Goal: Task Accomplishment & Management: Complete application form

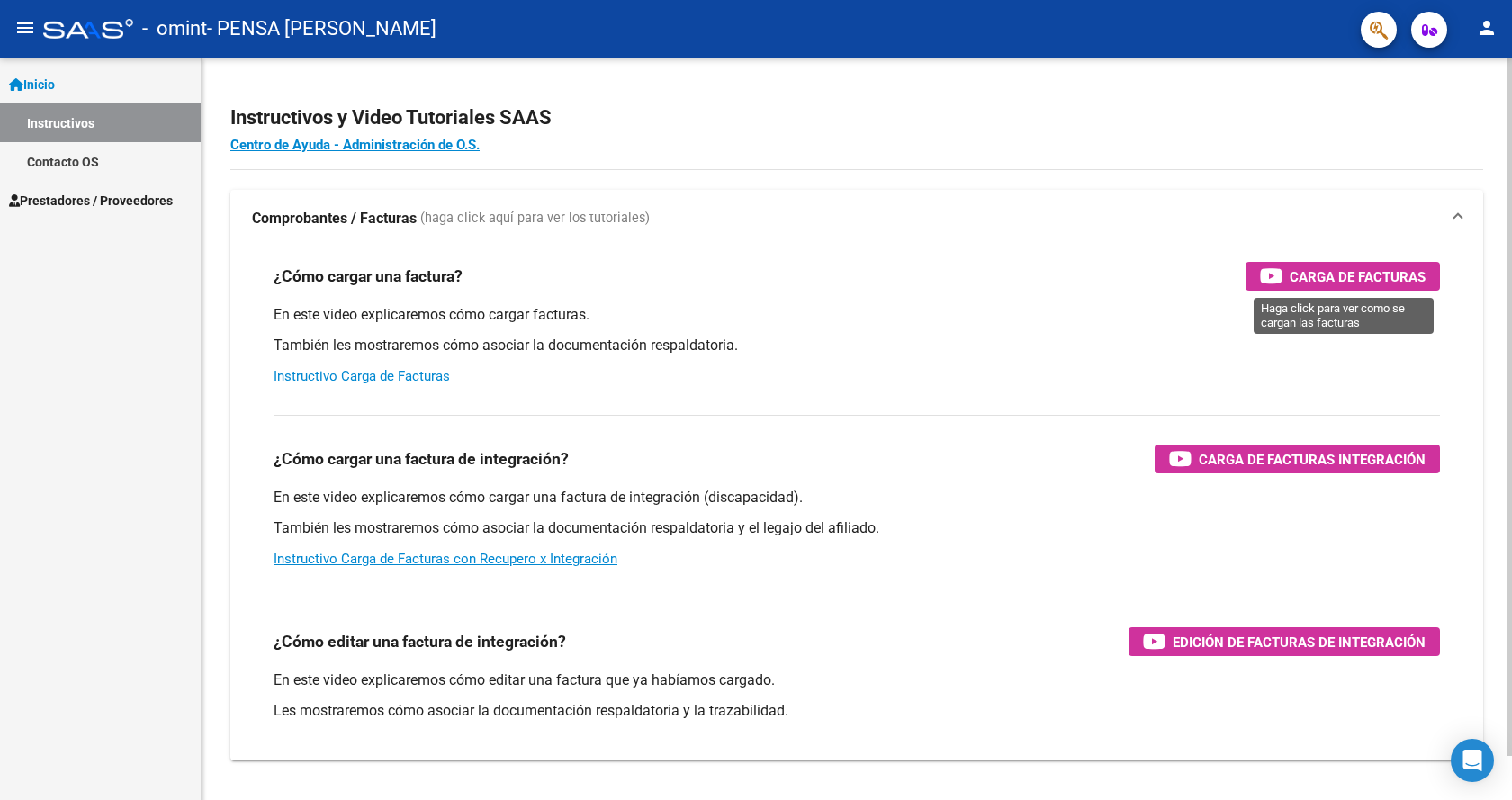
click at [1342, 273] on span "Carga de Facturas" at bounding box center [1357, 276] width 136 height 23
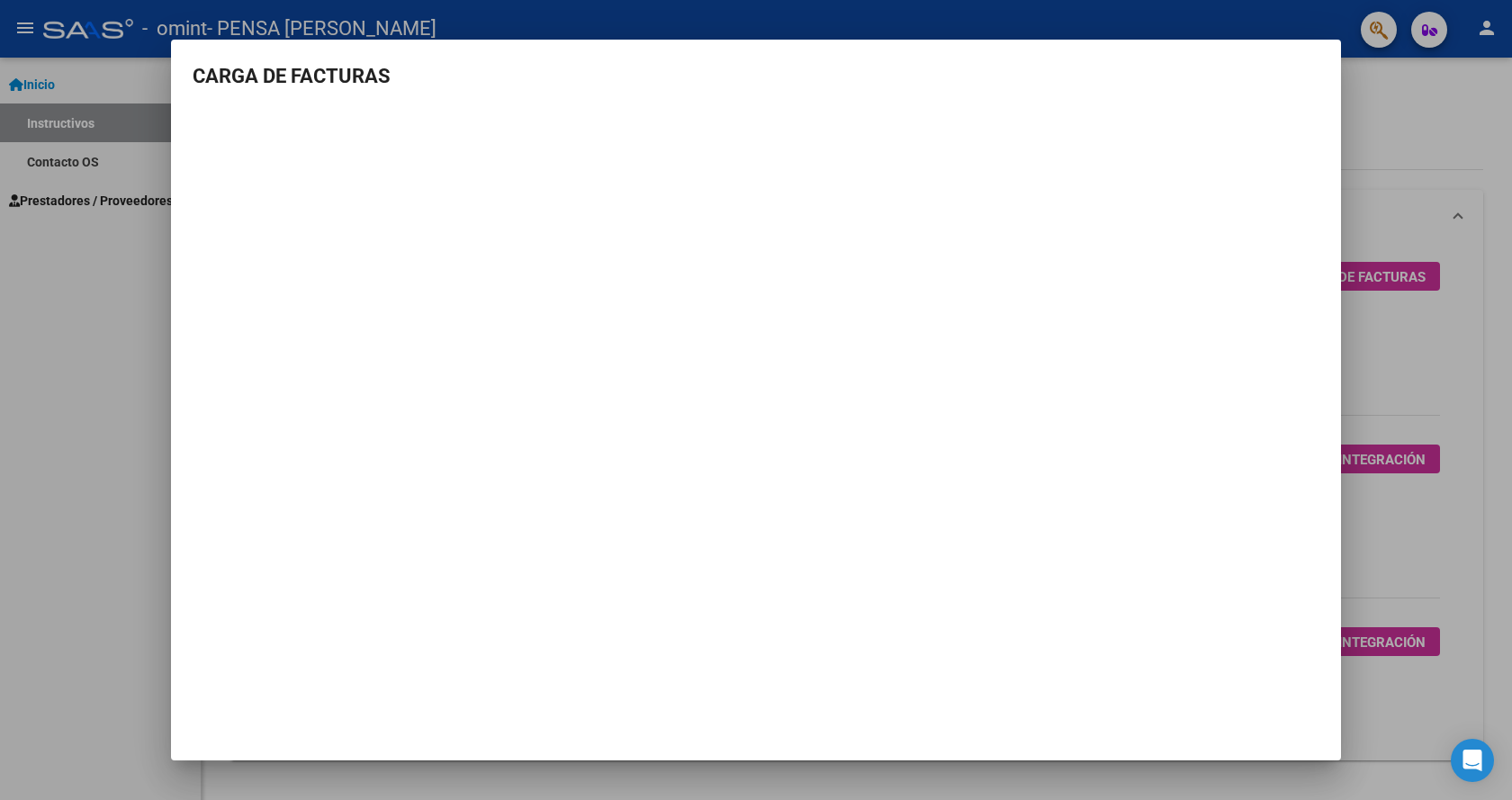
click at [85, 528] on div at bounding box center [756, 400] width 1512 height 800
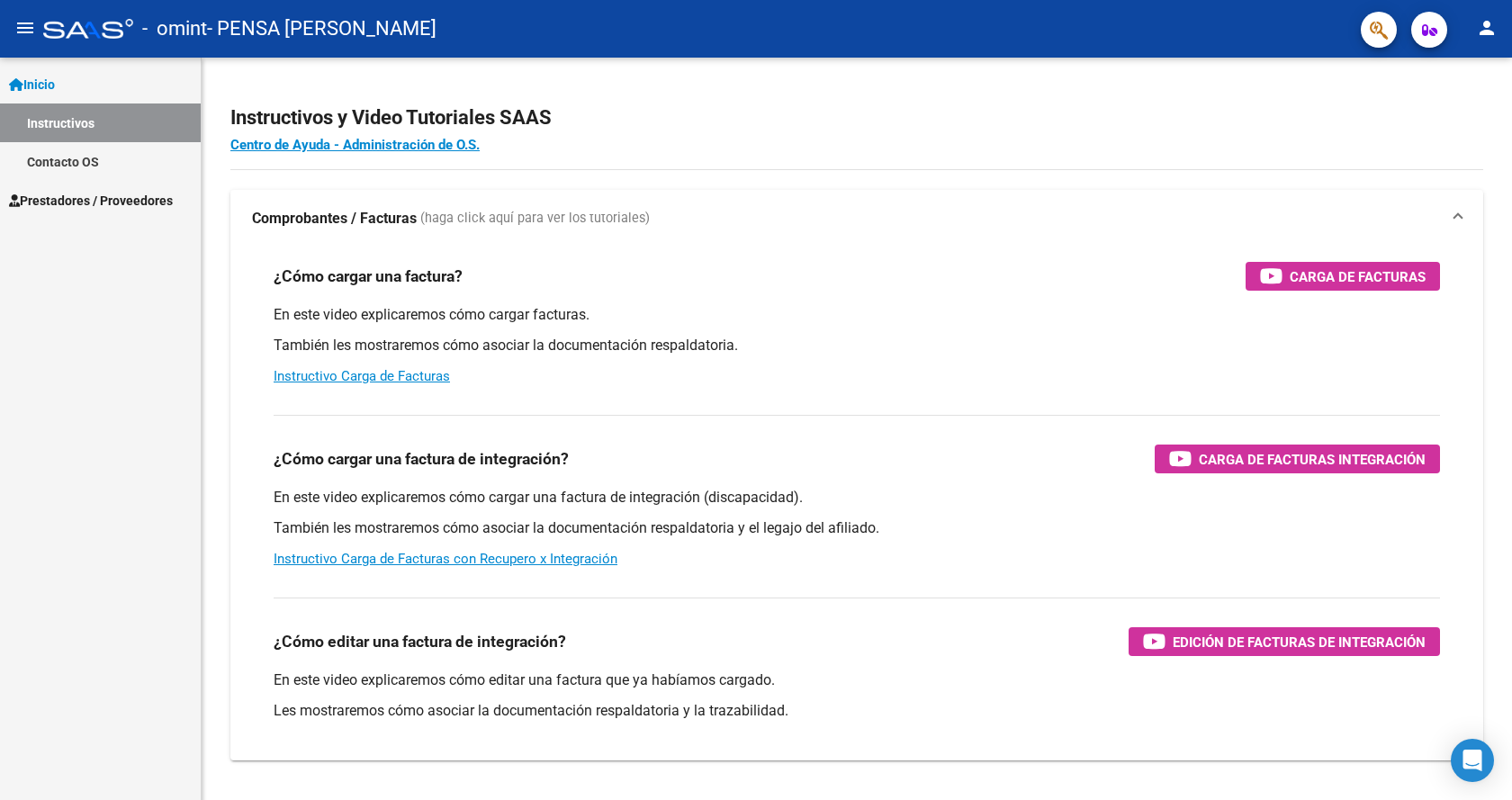
click at [78, 196] on span "Prestadores / Proveedores" at bounding box center [91, 201] width 164 height 20
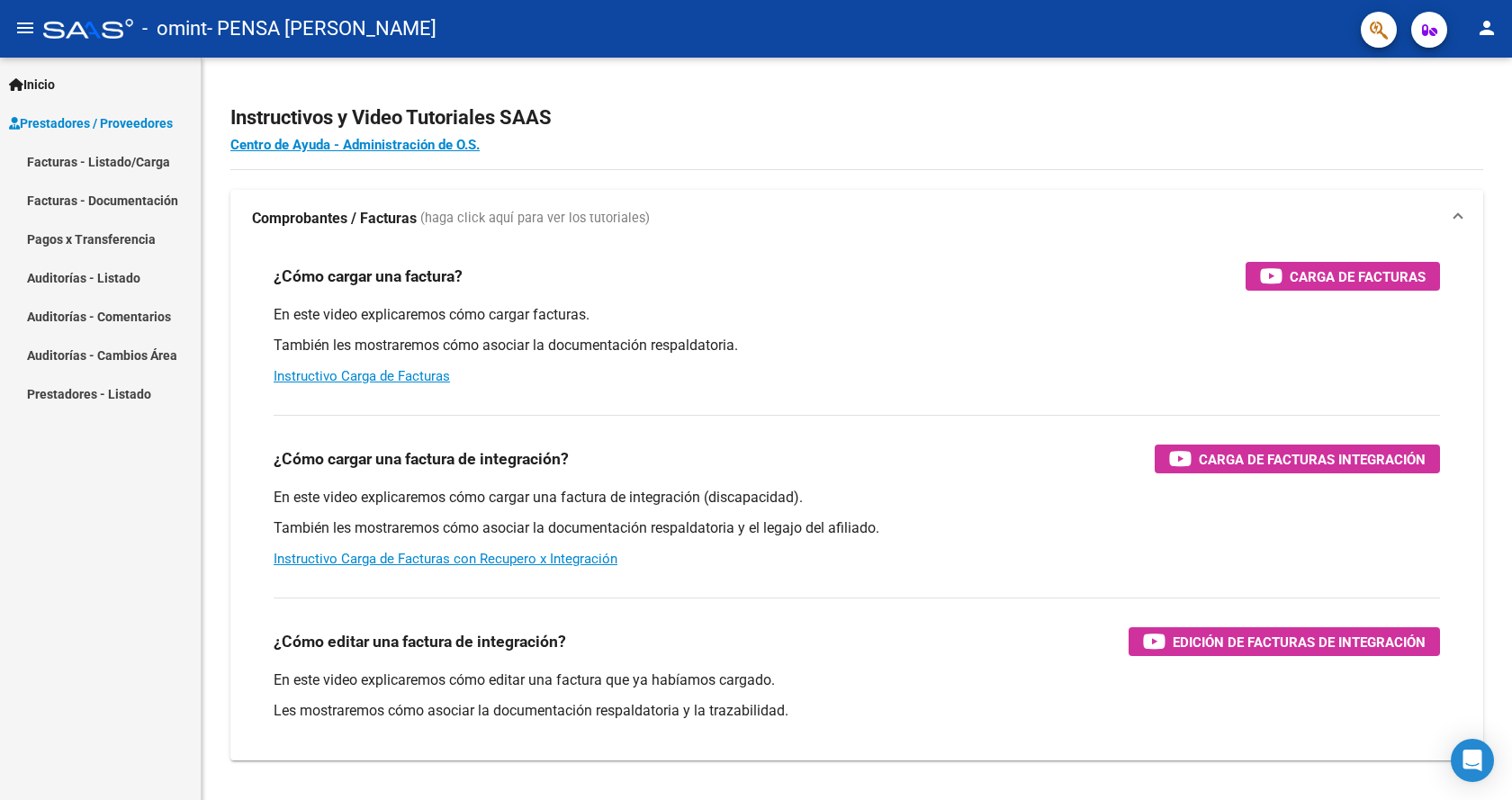
click at [99, 157] on link "Facturas - Listado/Carga" at bounding box center [100, 162] width 200 height 38
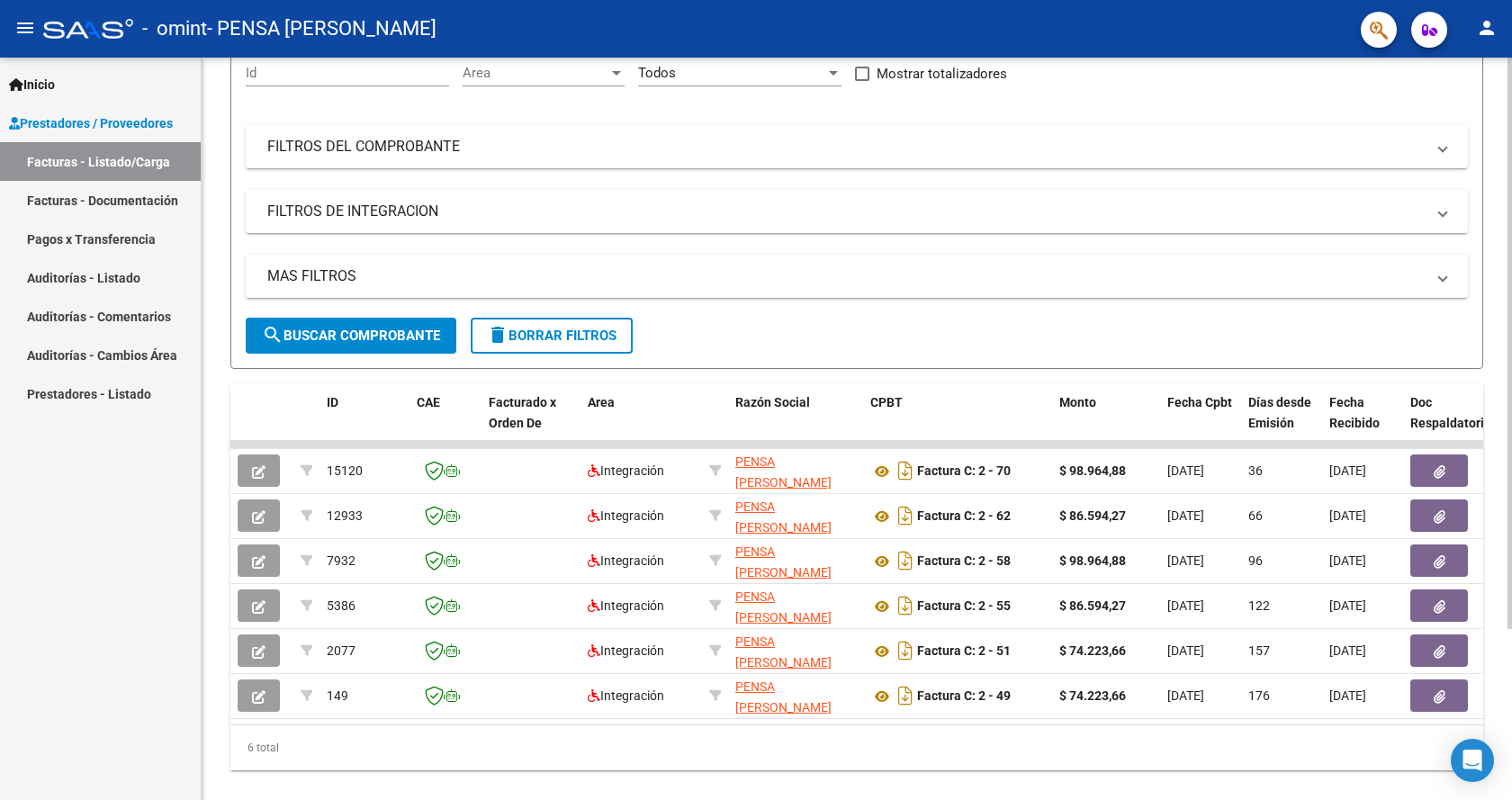
scroll to position [222, 0]
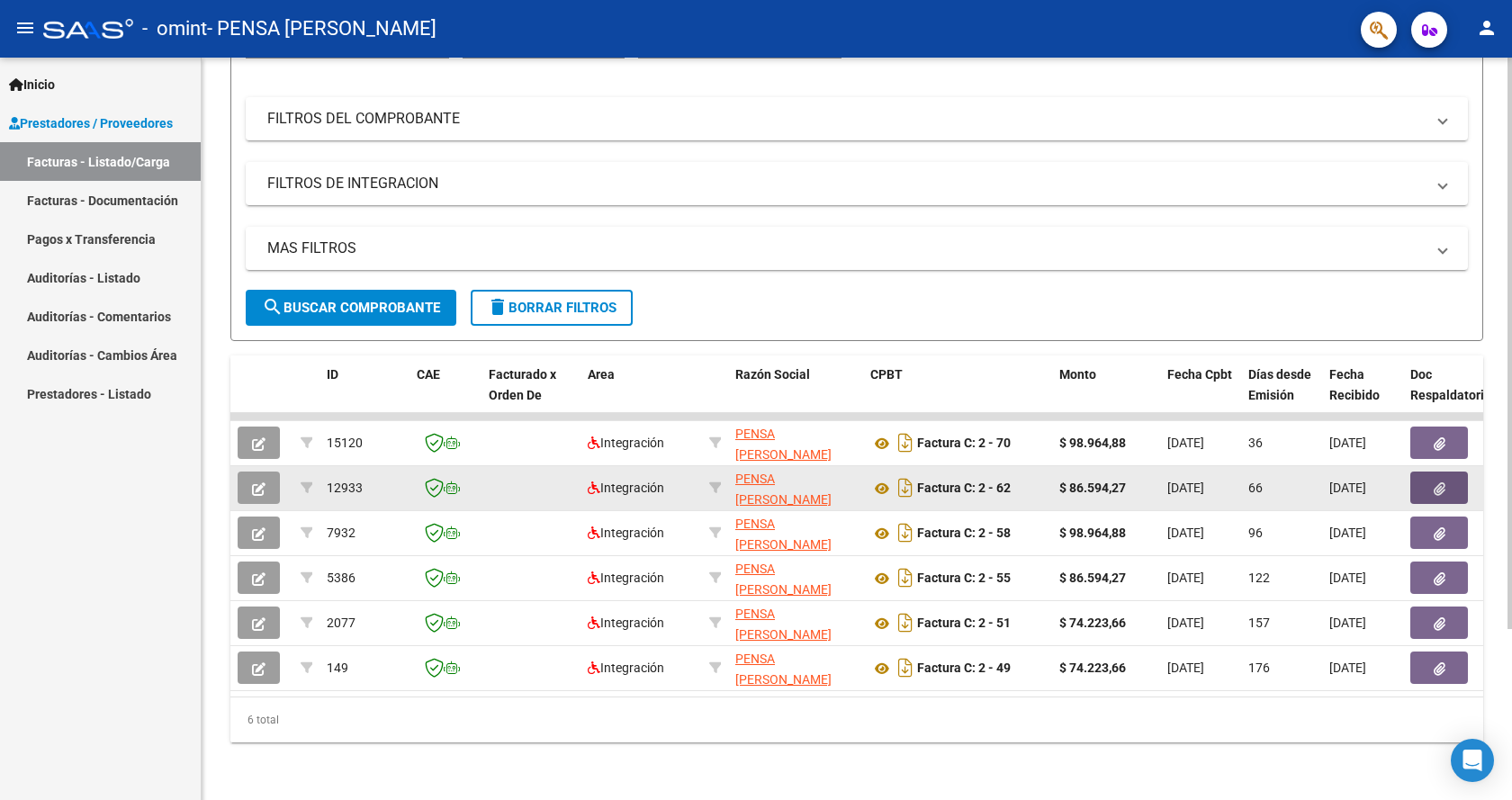
click at [1446, 475] on button "button" at bounding box center [1438, 487] width 58 height 32
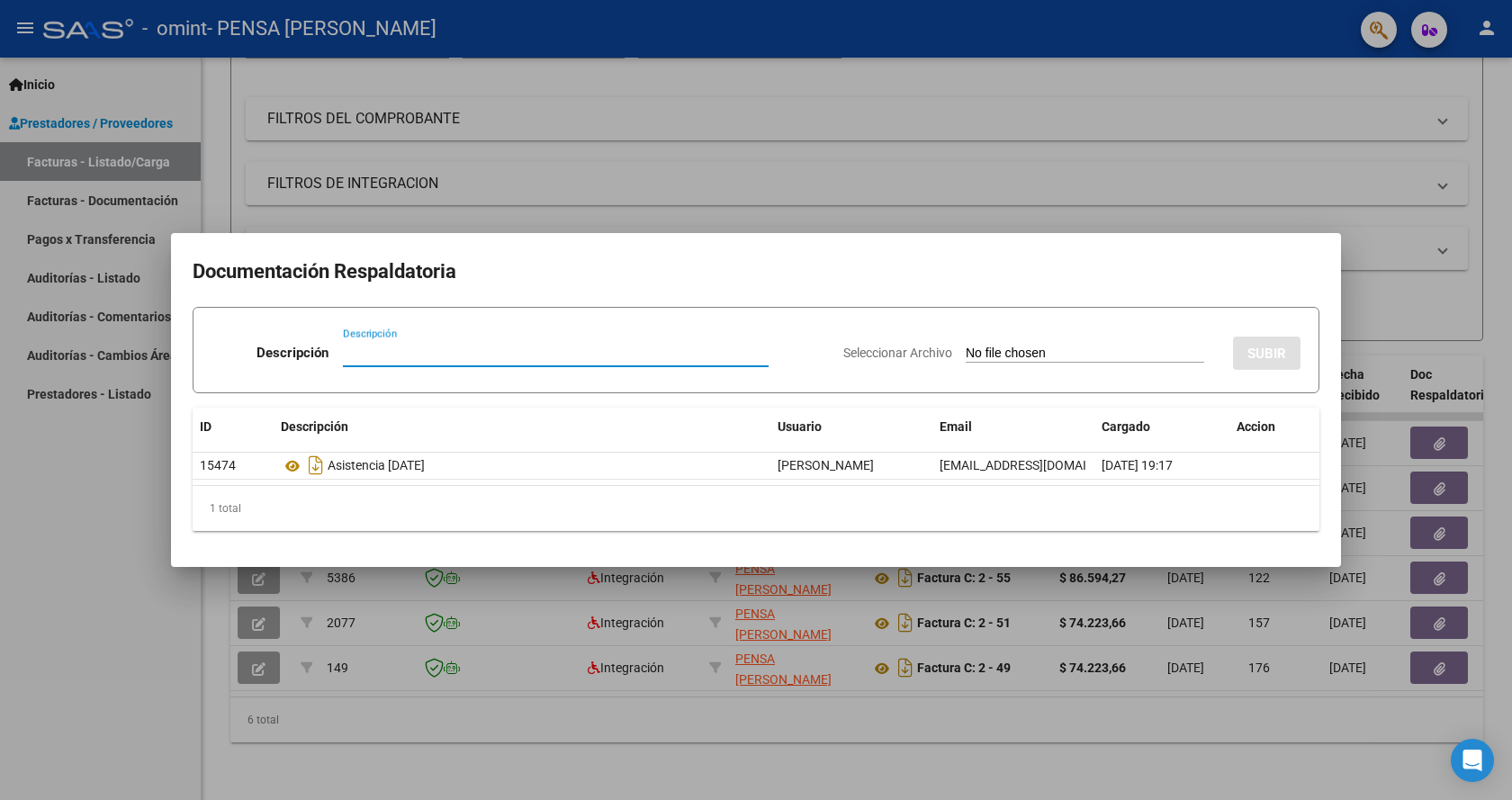
click at [489, 346] on input "Descripción" at bounding box center [556, 353] width 426 height 16
click at [885, 350] on span "Seleccionar Archivo" at bounding box center [897, 353] width 109 height 15
click at [965, 350] on input "Seleccionar Archivo" at bounding box center [1084, 354] width 239 height 17
type input "C:\fakepath\Recibo pago.docx"
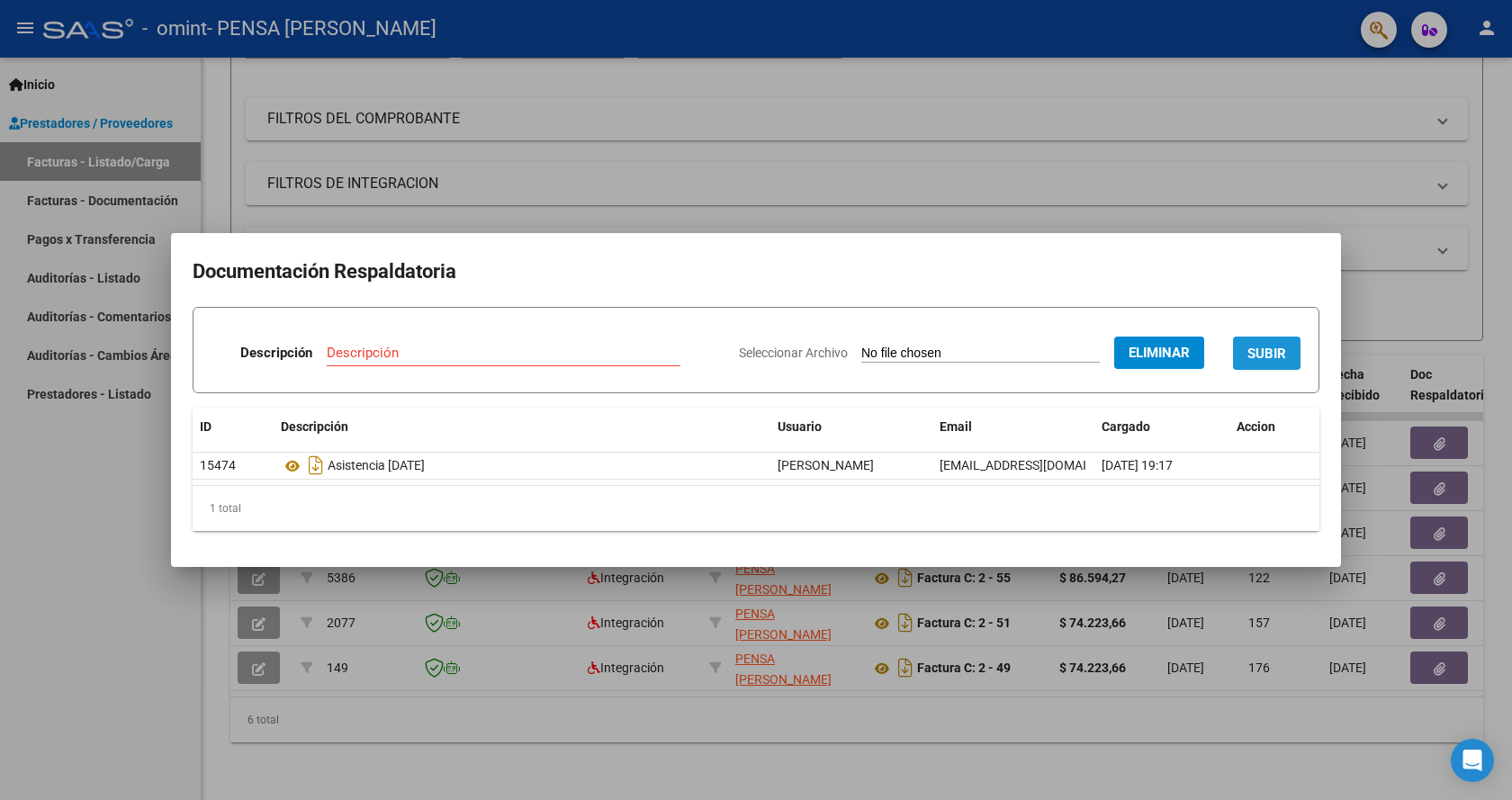
click at [1274, 361] on span "SUBIR" at bounding box center [1266, 354] width 38 height 16
click at [431, 352] on input "Descripción" at bounding box center [441, 353] width 285 height 16
type input "Recibo Junio"
click at [1261, 356] on span "SUBIR" at bounding box center [1266, 354] width 38 height 16
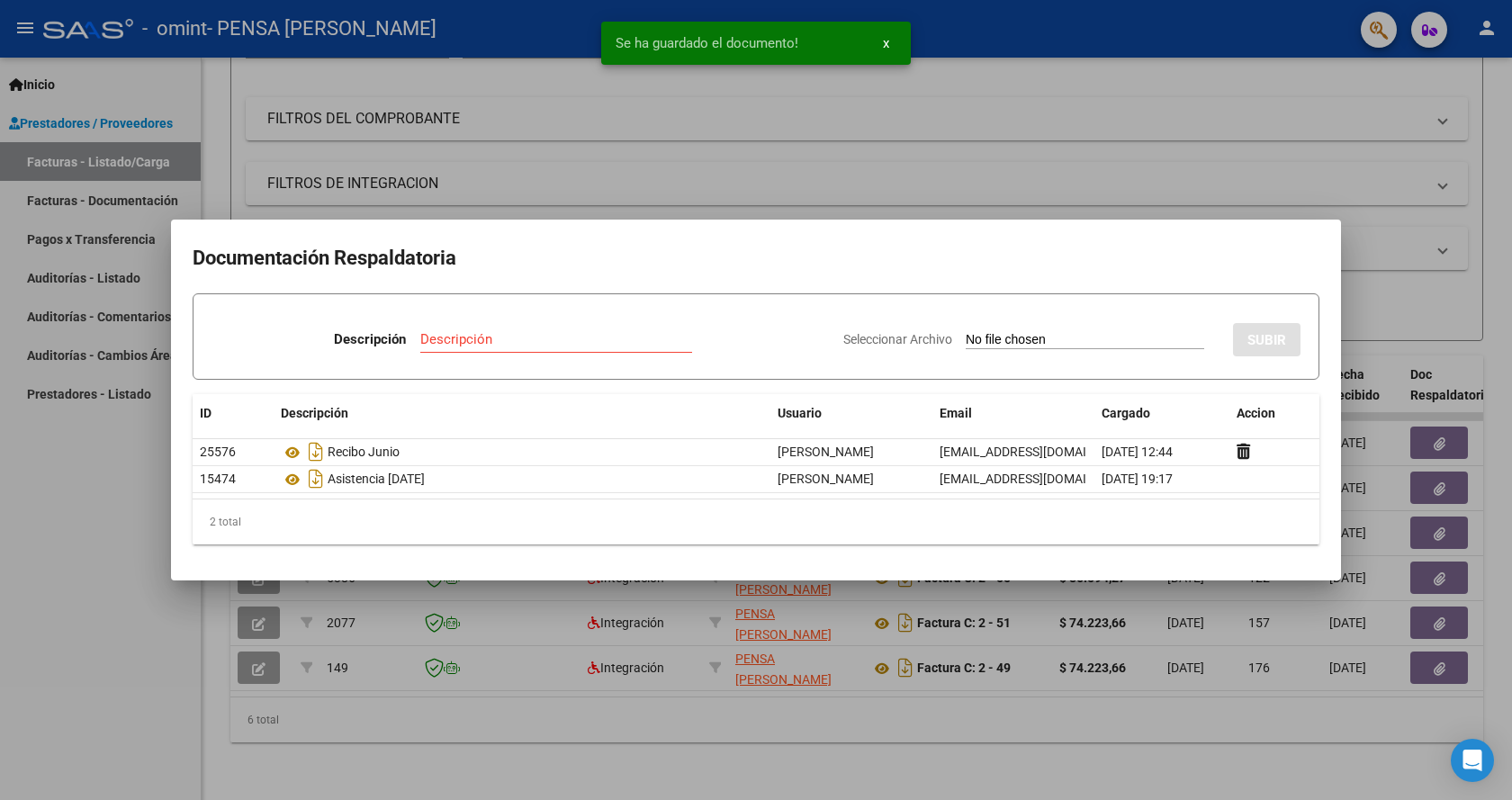
click at [78, 539] on div at bounding box center [756, 400] width 1512 height 800
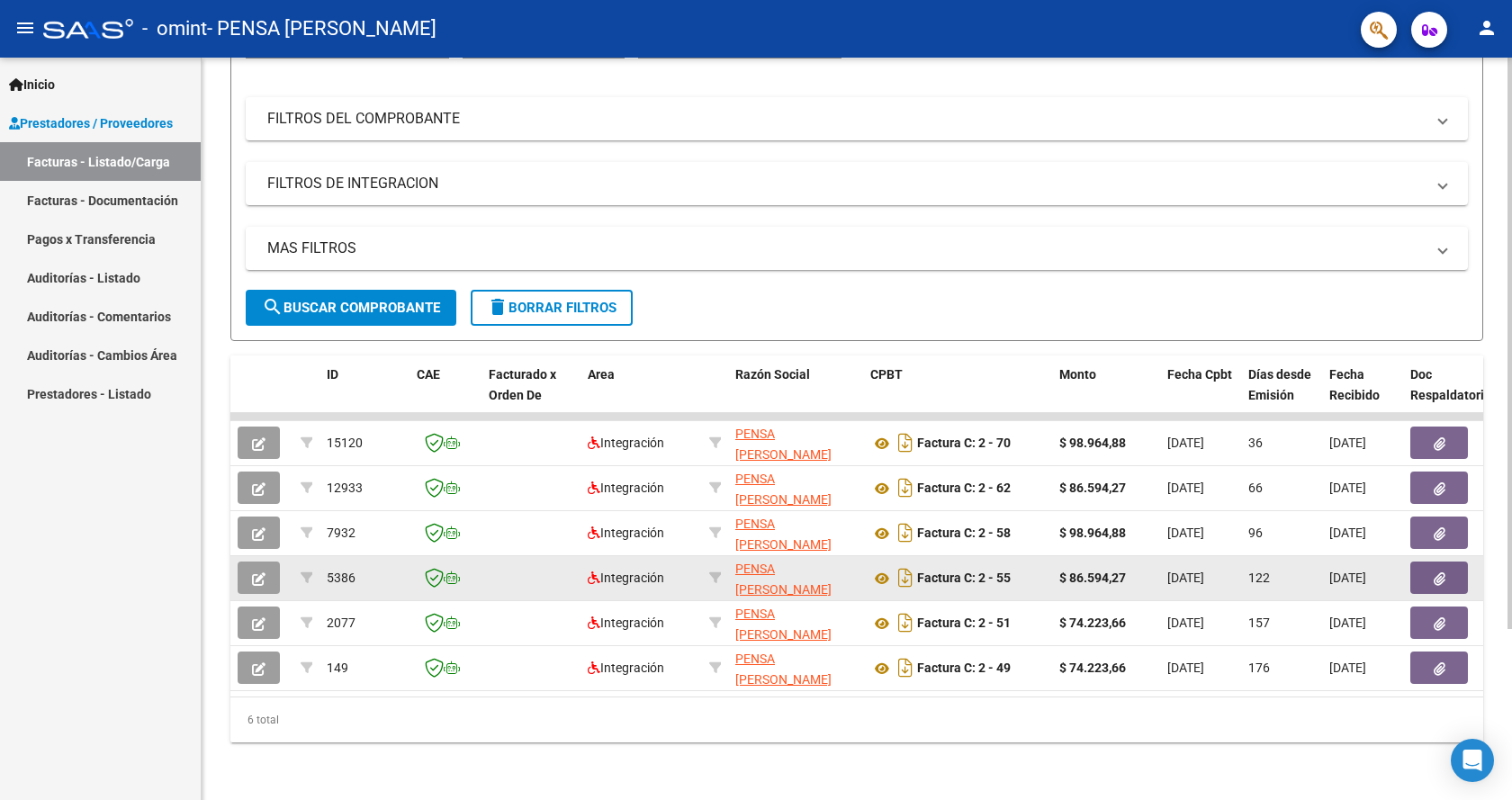
click at [1437, 572] on icon "button" at bounding box center [1439, 579] width 12 height 14
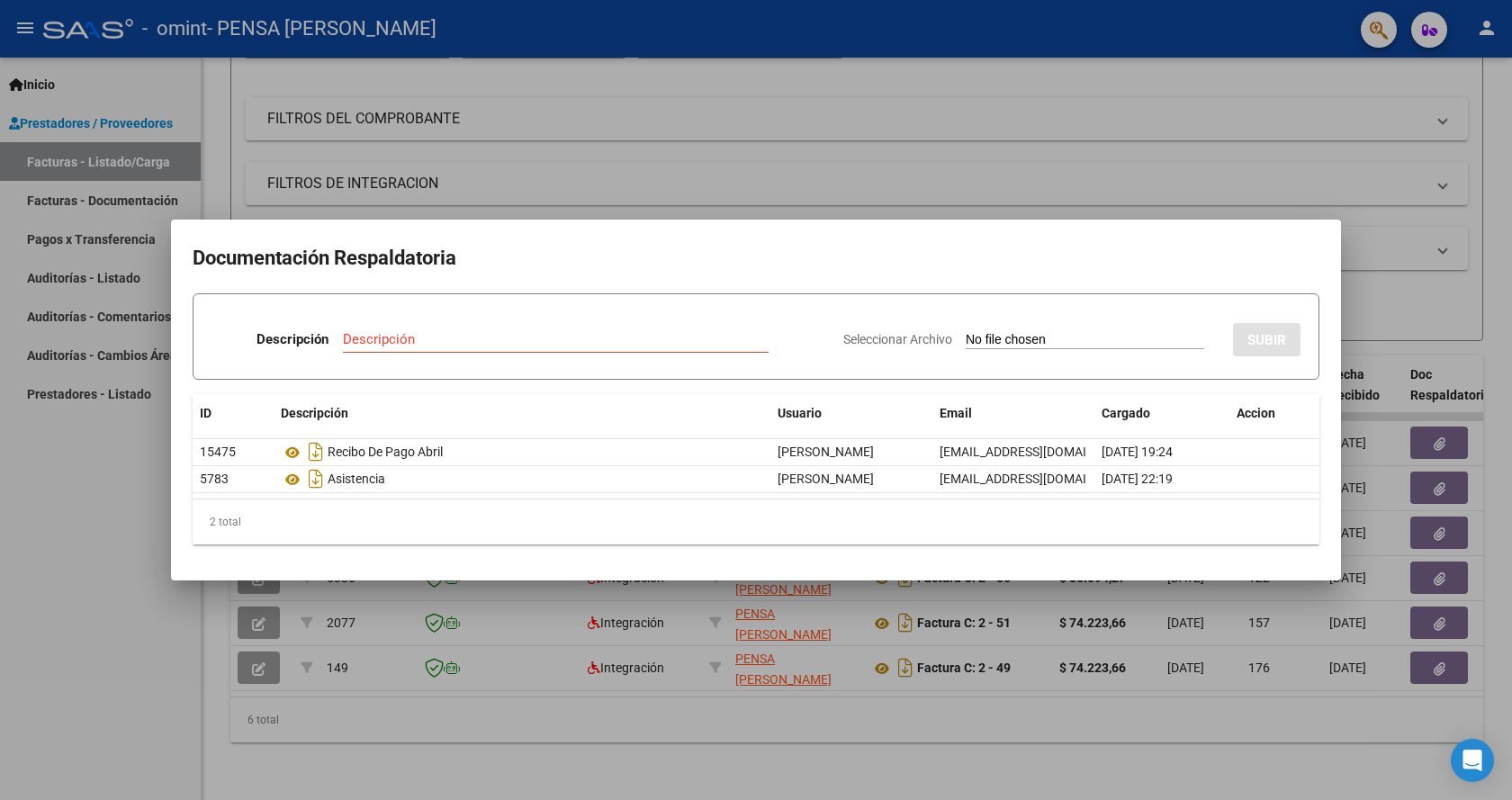
click at [143, 584] on div at bounding box center [756, 400] width 1512 height 800
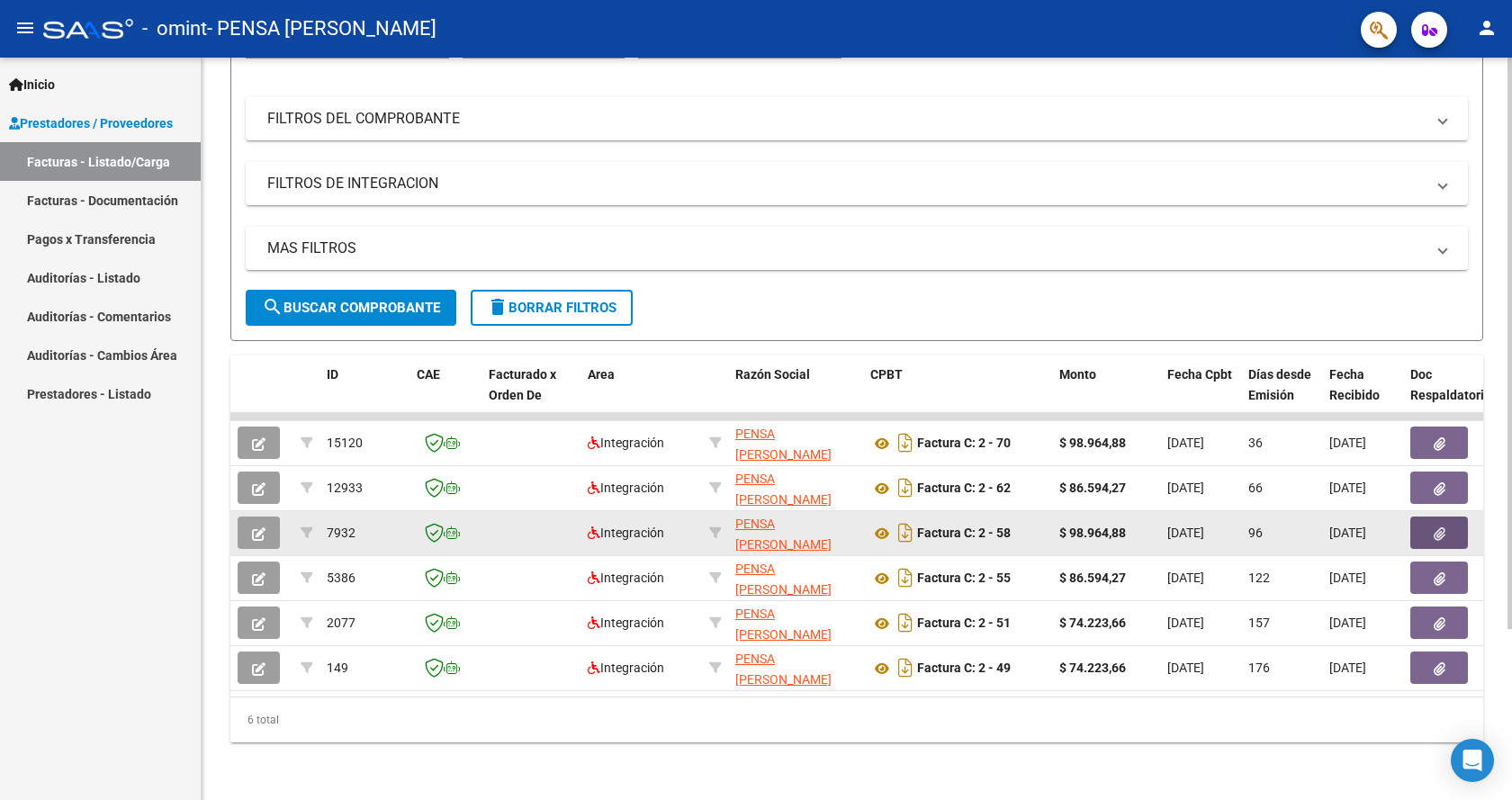
click at [1447, 520] on button "button" at bounding box center [1438, 532] width 58 height 32
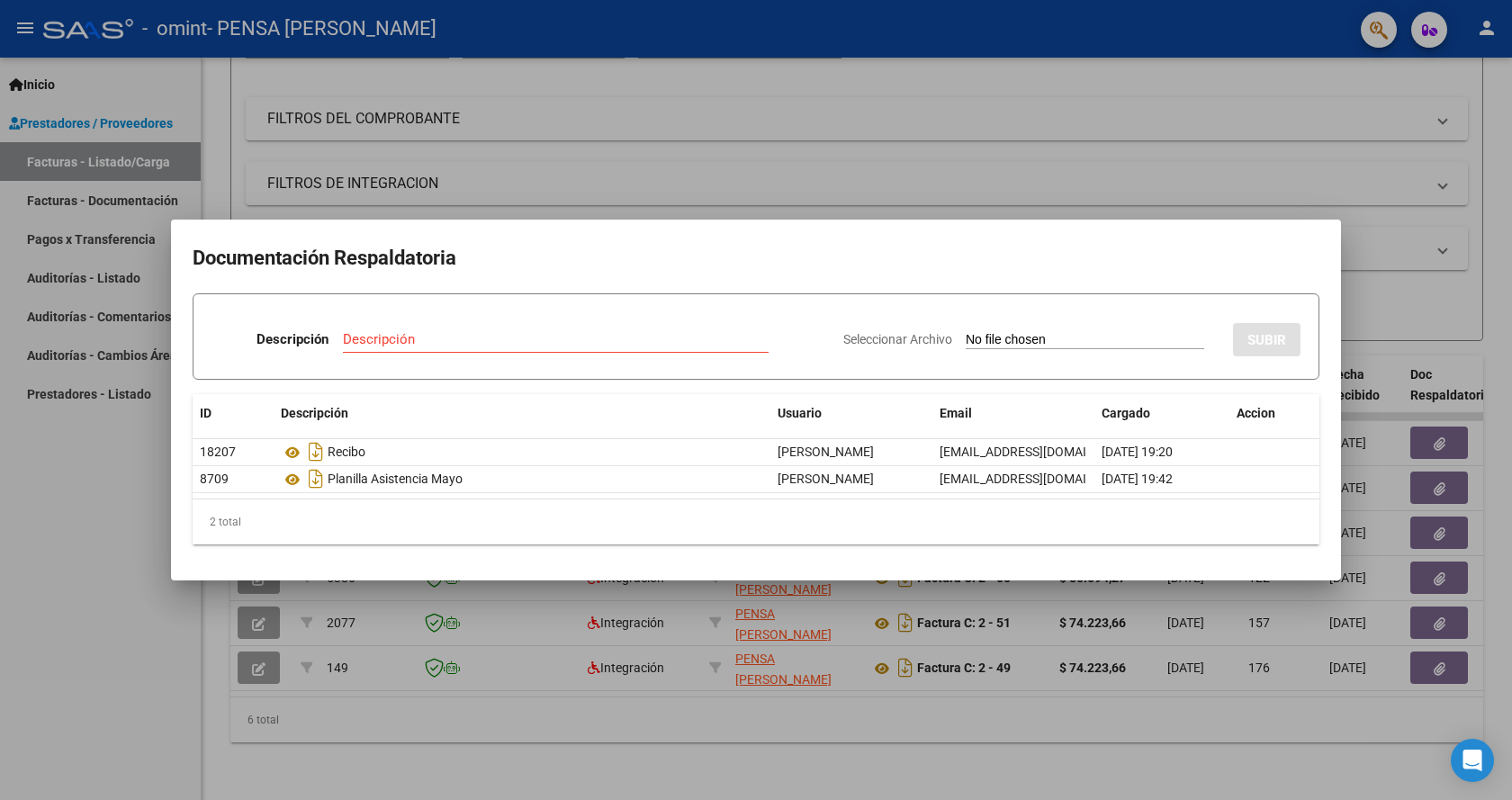
click at [149, 588] on div at bounding box center [756, 400] width 1512 height 800
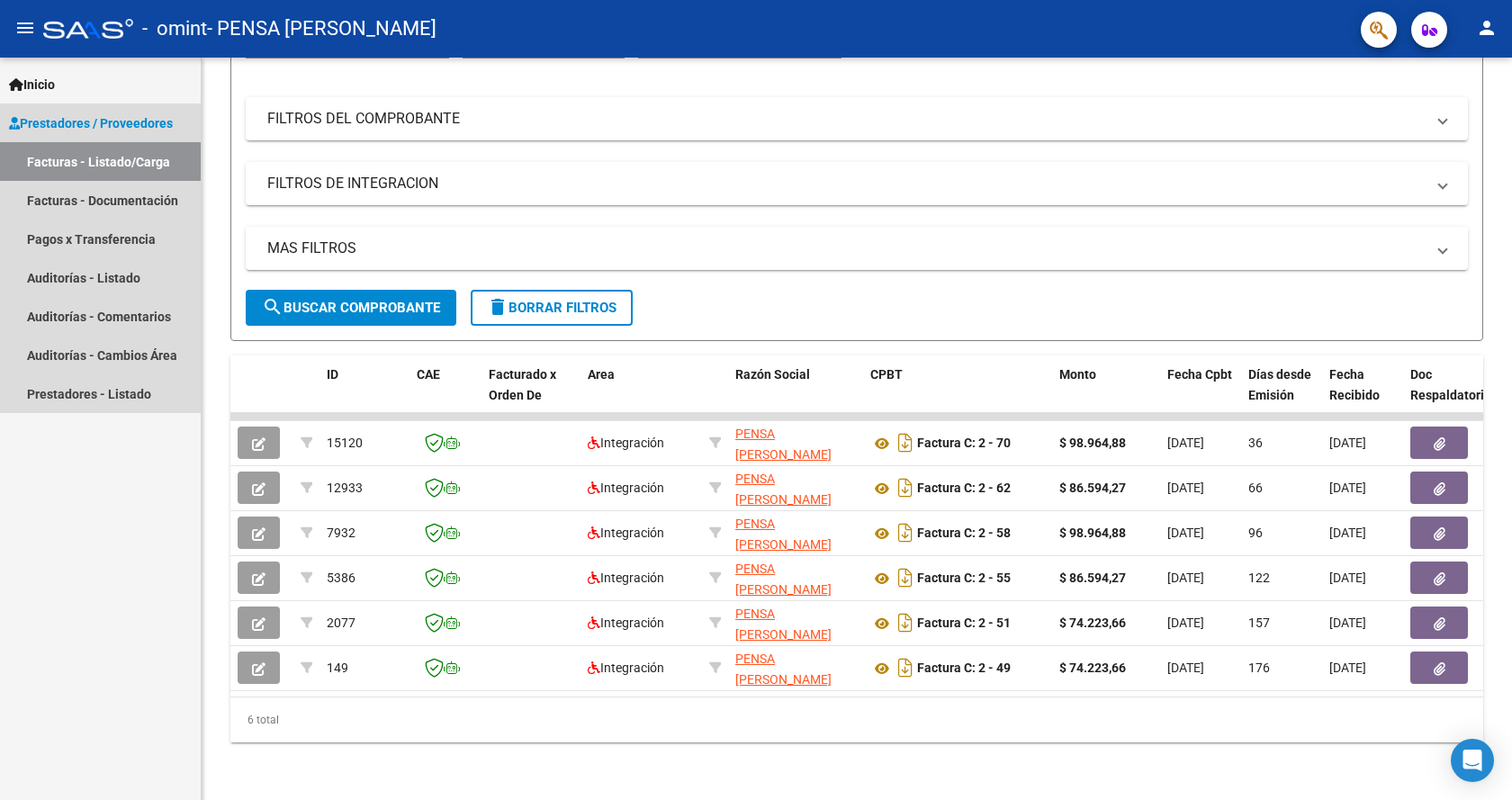
click at [130, 160] on link "Facturas - Listado/Carga" at bounding box center [100, 162] width 200 height 38
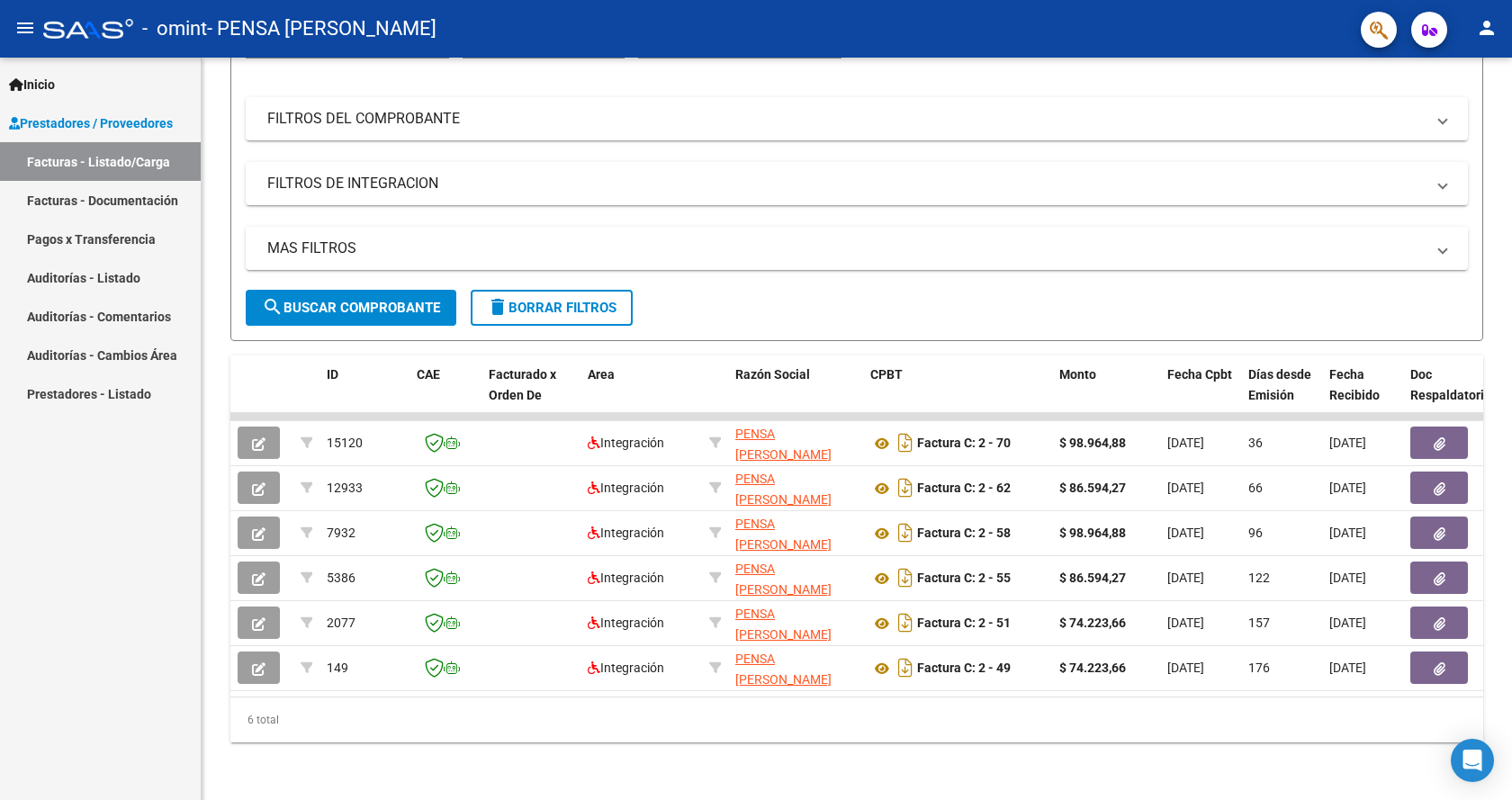
click at [119, 197] on link "Facturas - Documentación" at bounding box center [100, 200] width 200 height 38
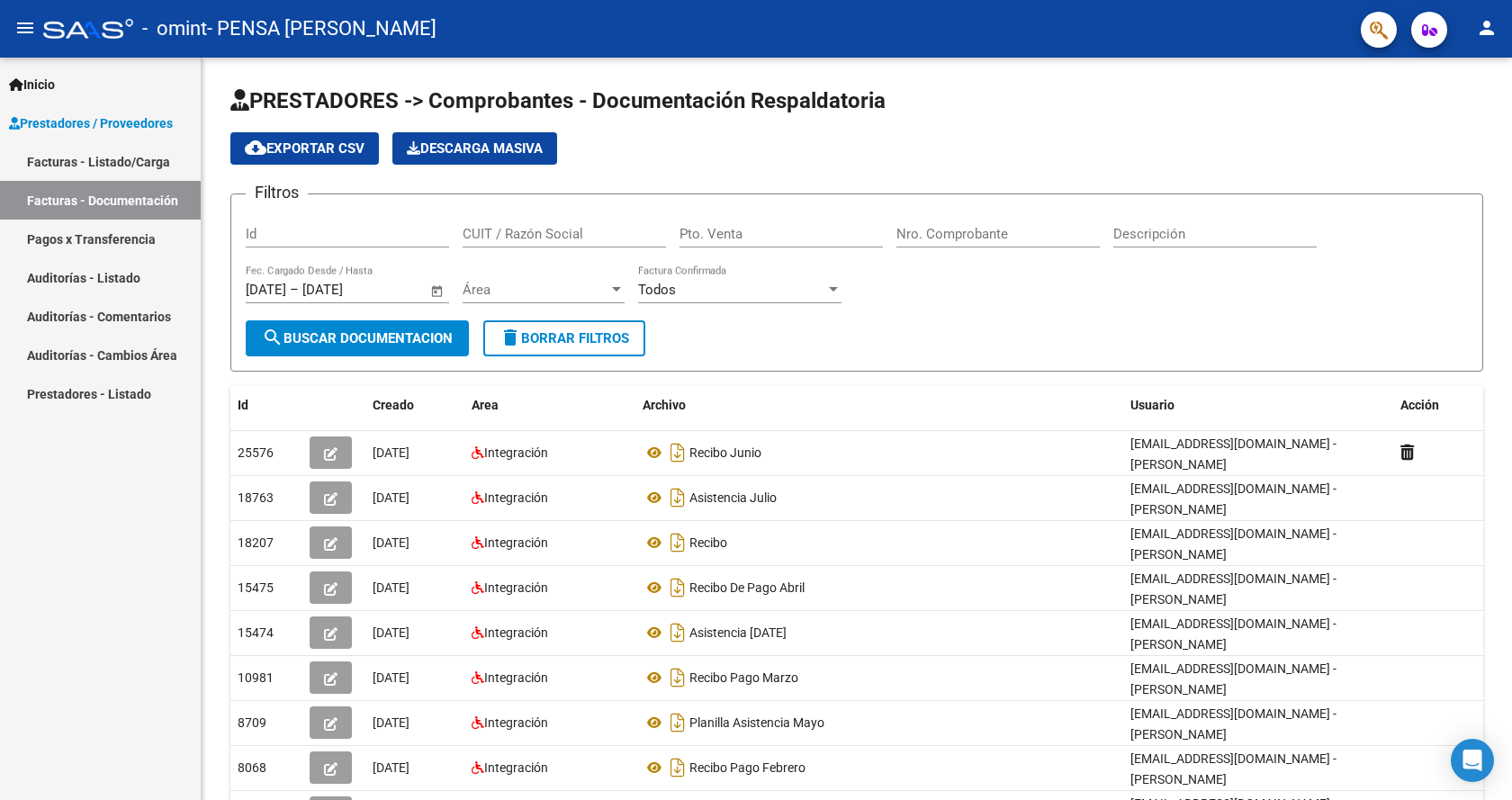
click at [118, 152] on link "Facturas - Listado/Carga" at bounding box center [100, 162] width 200 height 38
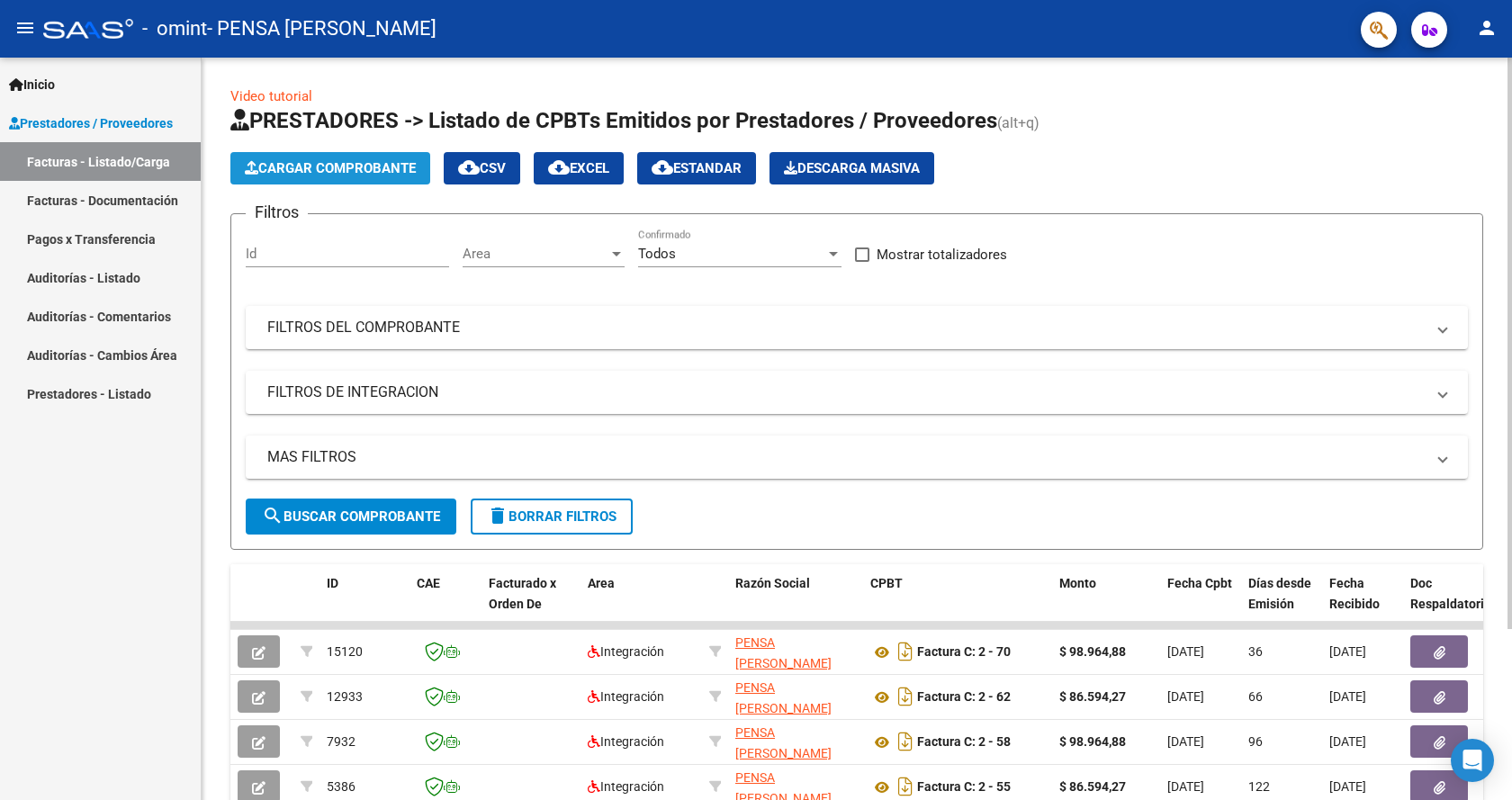
click at [363, 167] on span "Cargar Comprobante" at bounding box center [330, 168] width 171 height 16
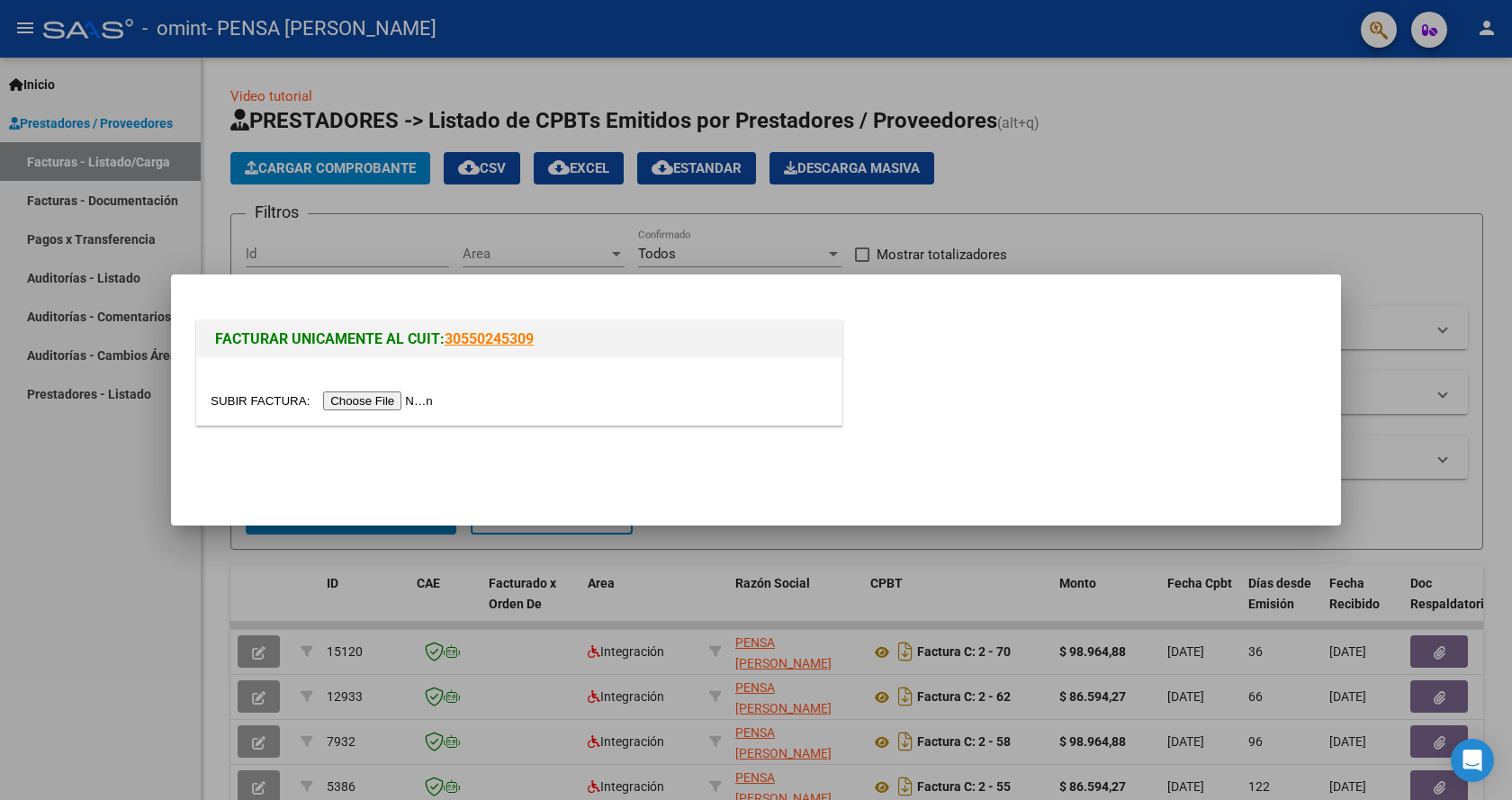
click at [399, 394] on input "file" at bounding box center [324, 400] width 228 height 19
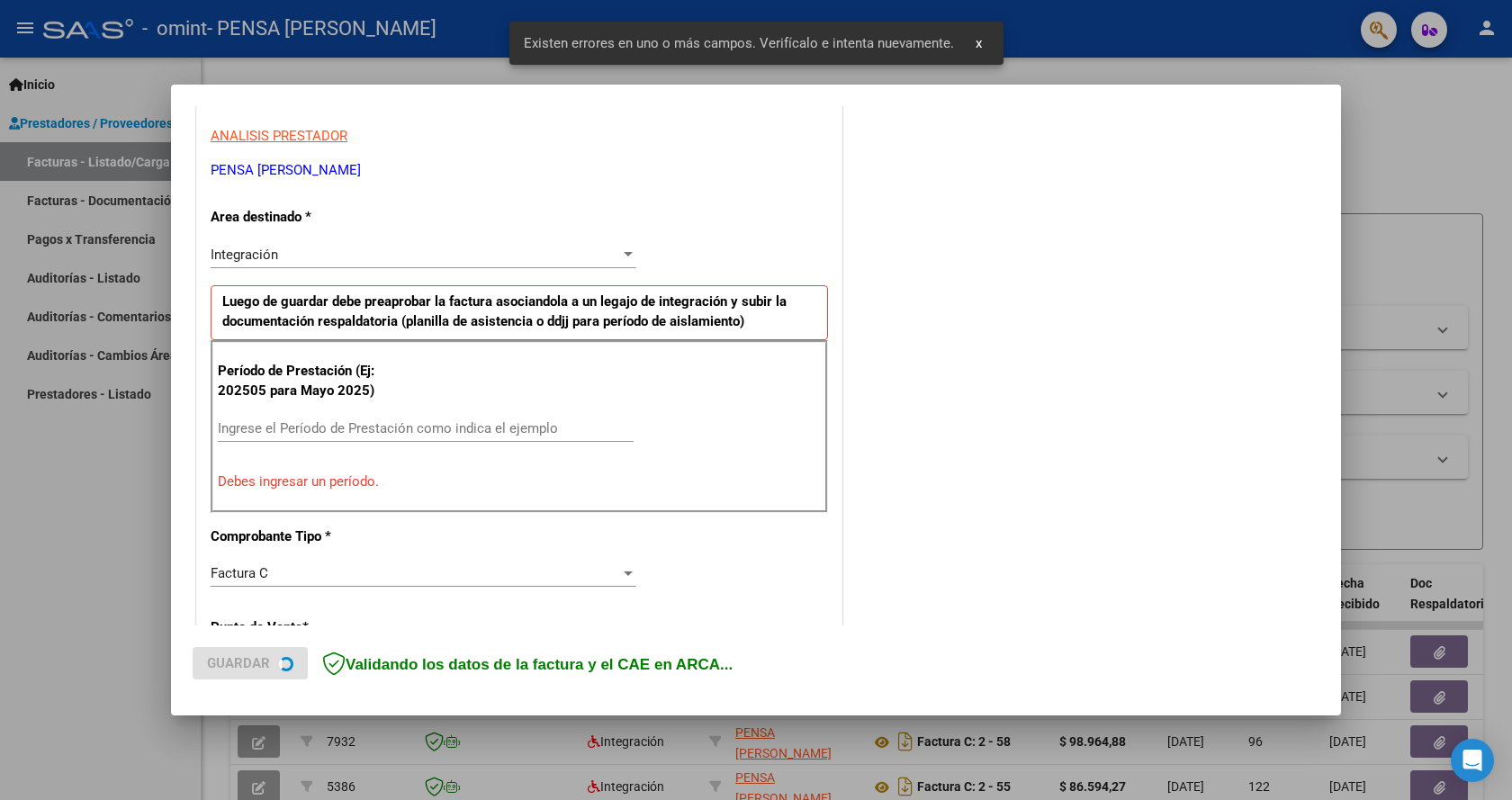
scroll to position [333, 0]
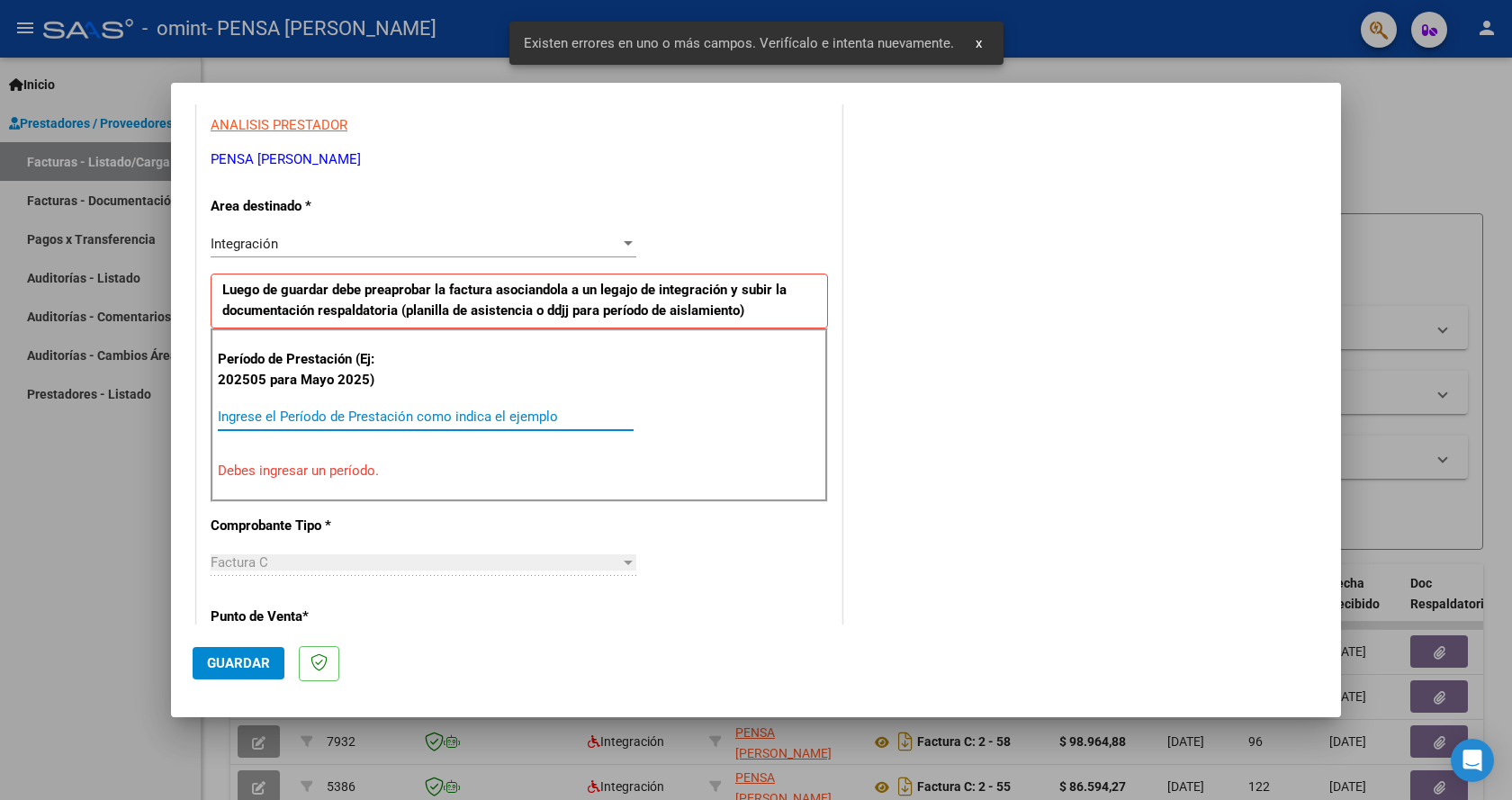
click at [345, 414] on input "Ingrese el Período de Prestación como indica el ejemplo" at bounding box center [425, 417] width 416 height 16
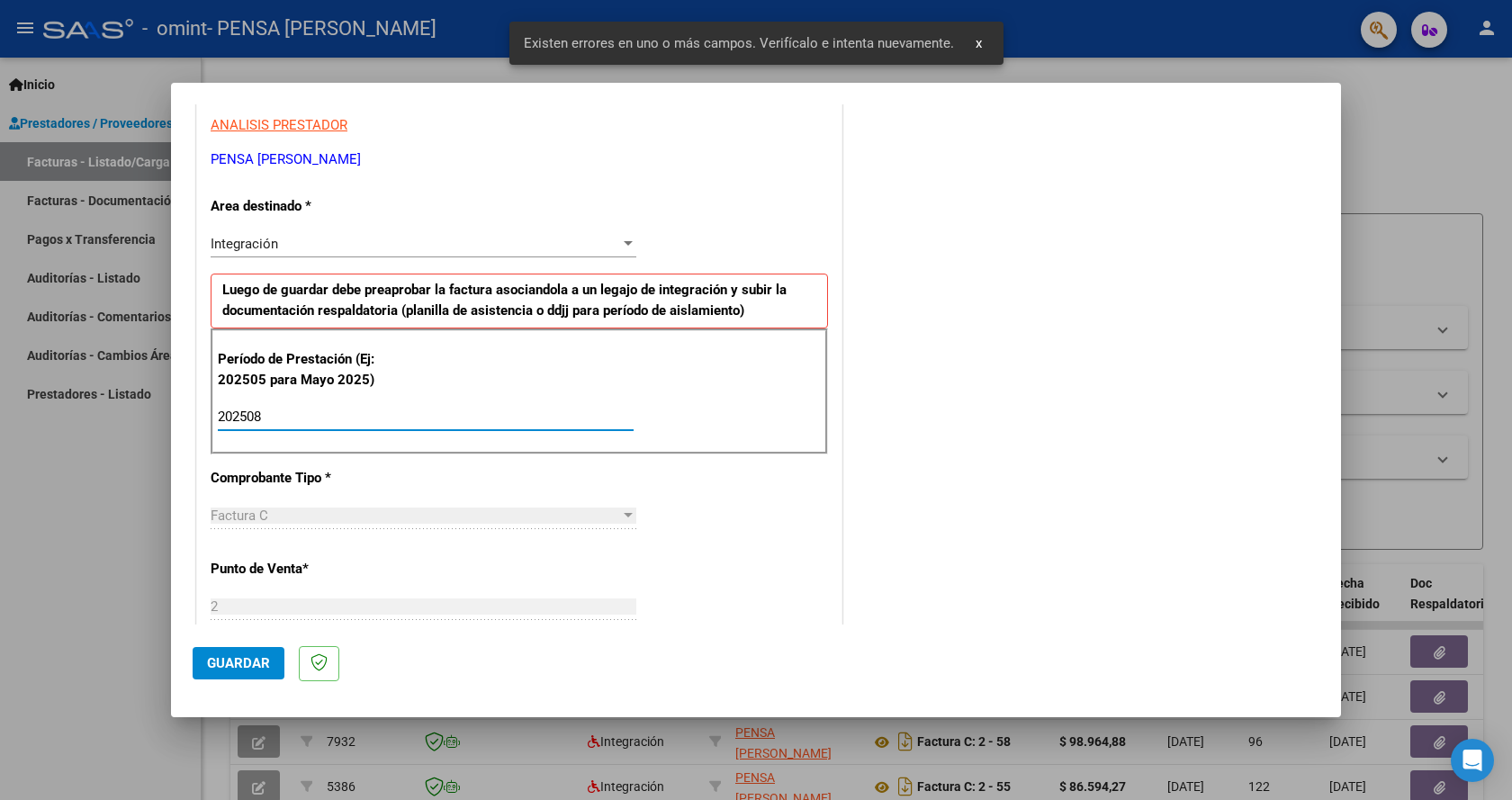
type input "202508"
click at [333, 517] on div "Factura C" at bounding box center [415, 516] width 410 height 16
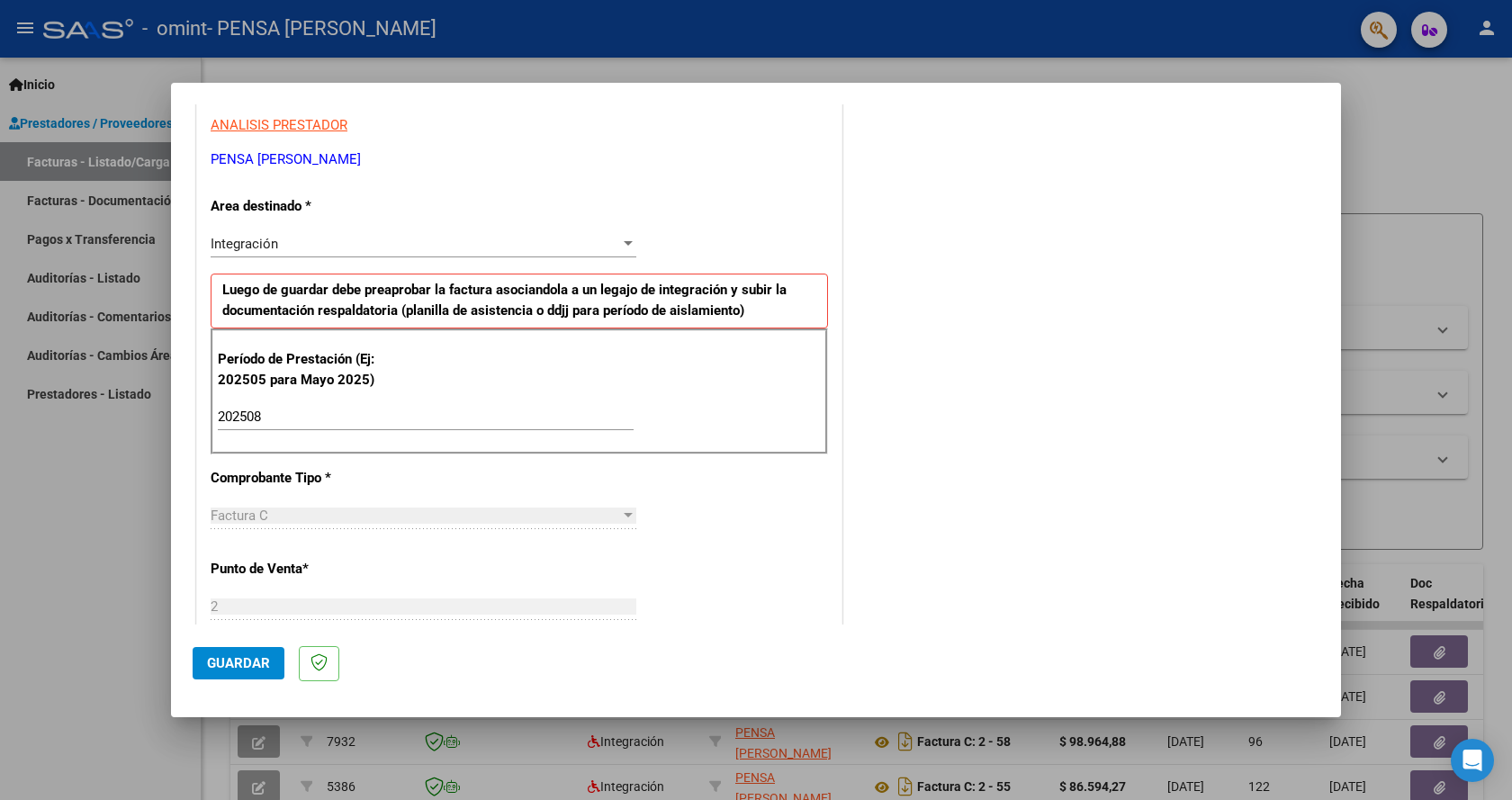
click at [903, 516] on div "COMENTARIOS Comentarios del Prestador / Gerenciador:" at bounding box center [1082, 574] width 474 height 1564
click at [465, 411] on input "202508" at bounding box center [425, 417] width 416 height 16
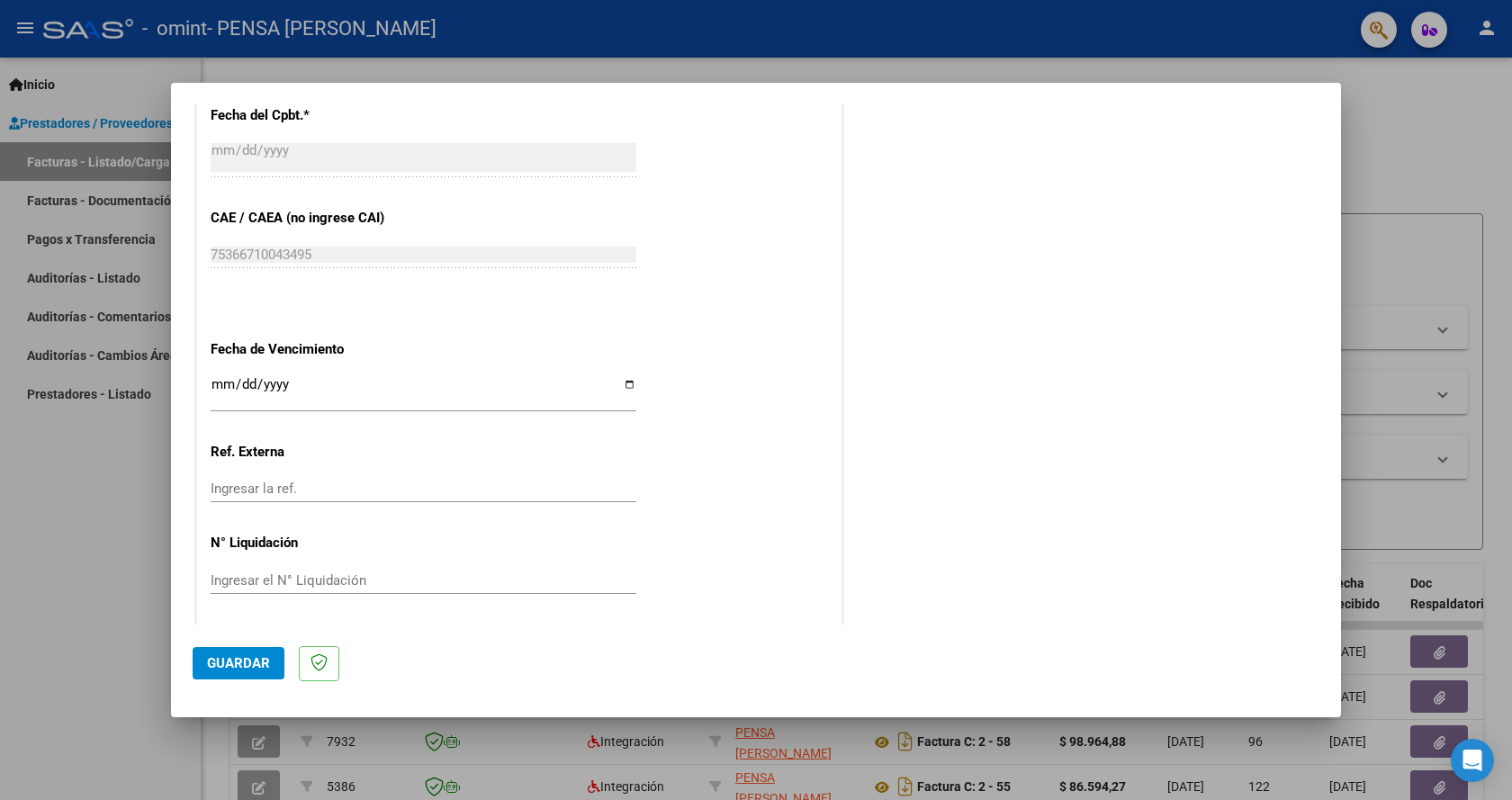
scroll to position [1063, 0]
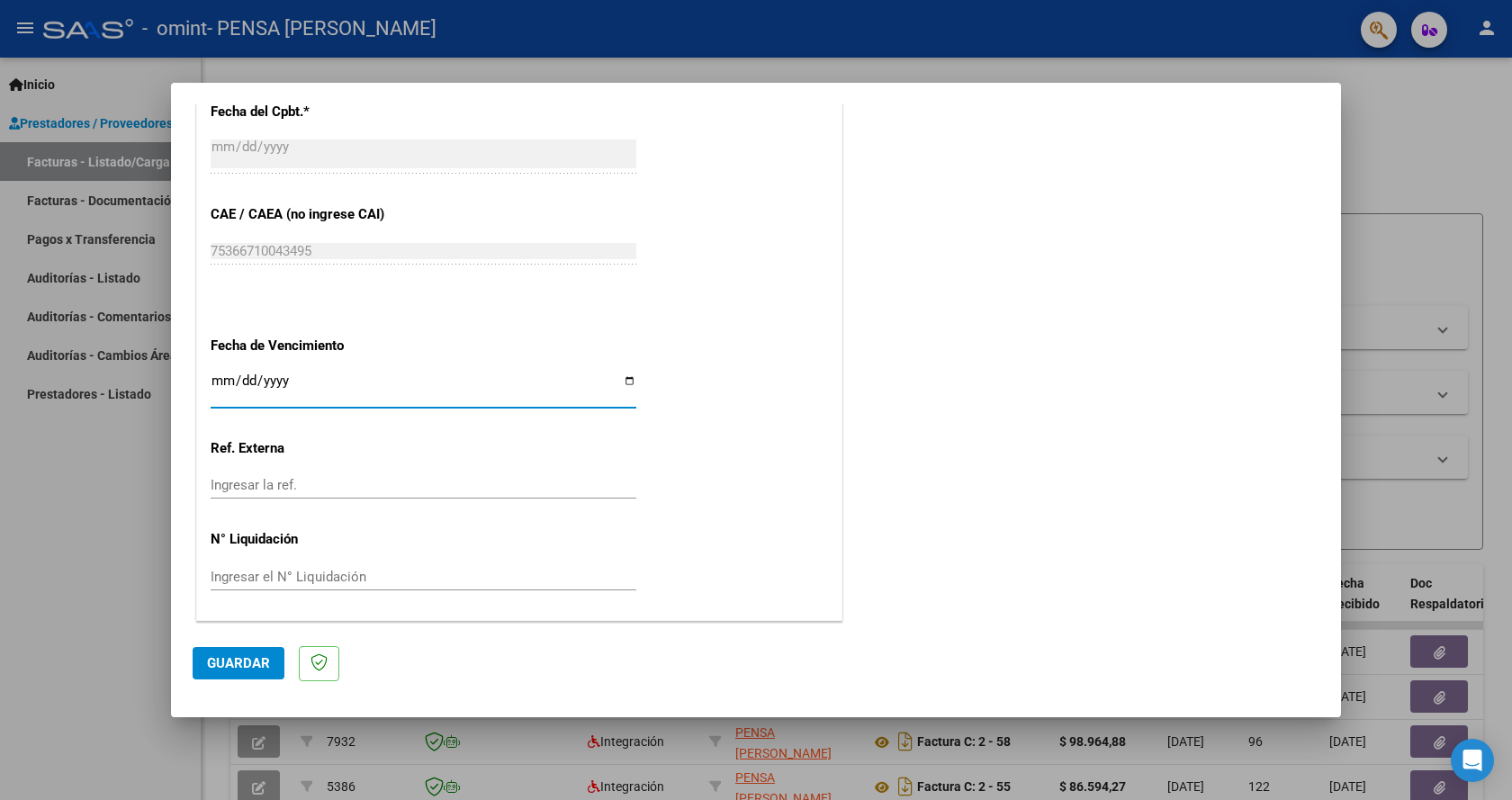
click at [216, 379] on input "Ingresar la fecha" at bounding box center [423, 387] width 426 height 28
click at [617, 381] on input "Ingresar la fecha" at bounding box center [423, 387] width 426 height 28
type input "[DATE]"
click at [239, 382] on input "[DATE]" at bounding box center [423, 387] width 426 height 28
type input "[DATE]"
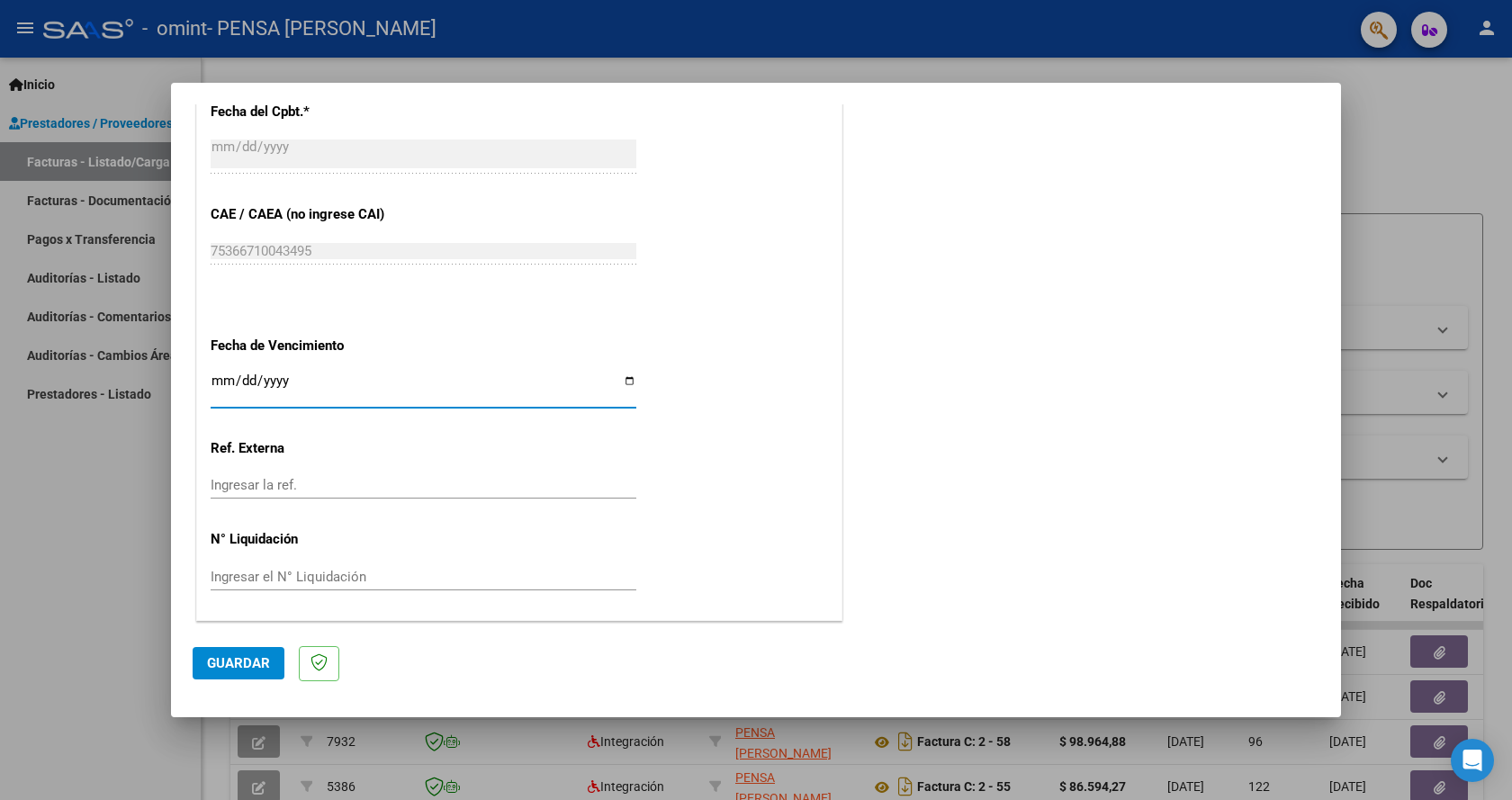
click at [422, 486] on input "Ingresar la ref." at bounding box center [423, 485] width 426 height 16
click at [257, 660] on span "Guardar" at bounding box center [238, 664] width 63 height 16
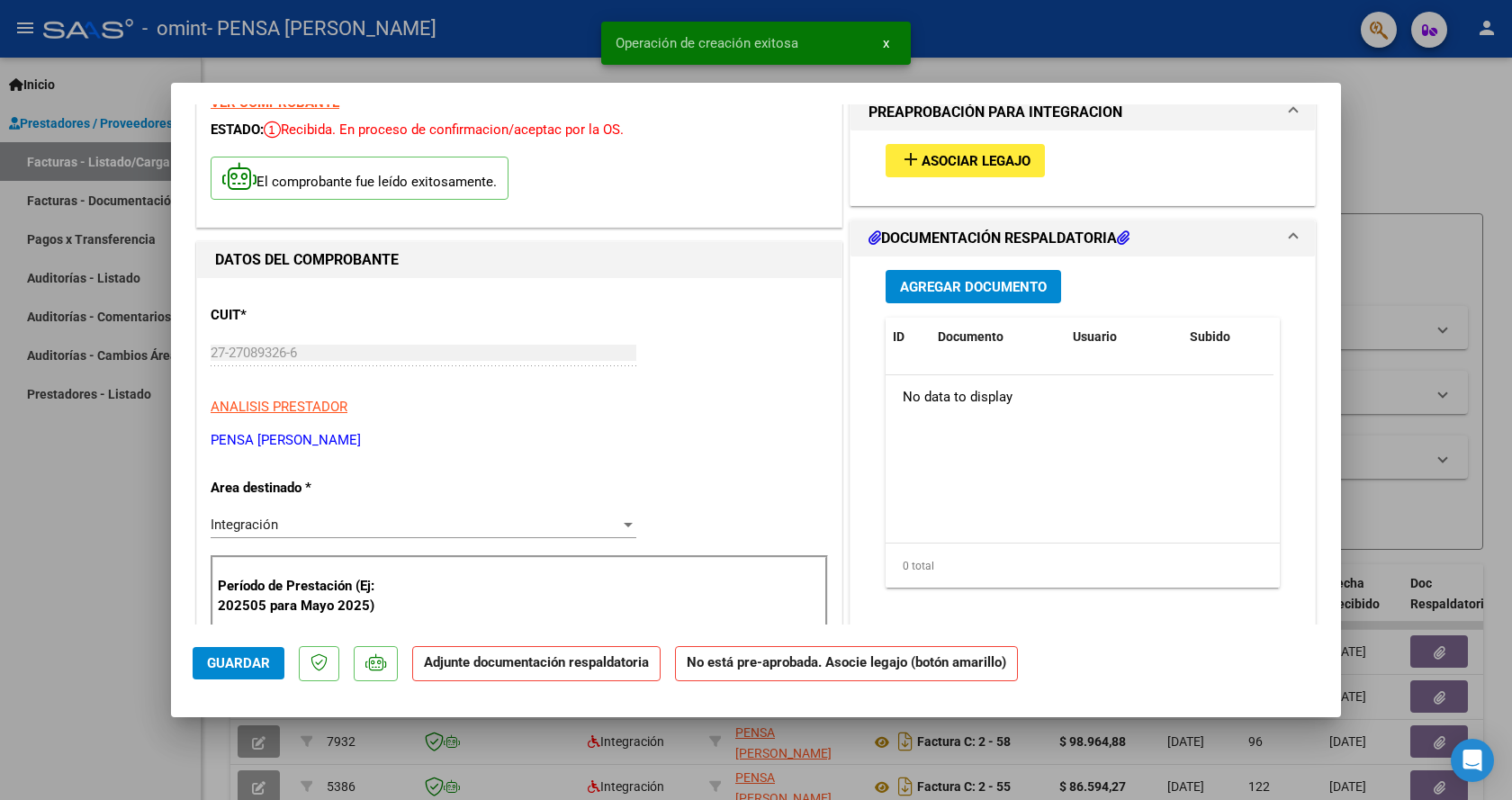
scroll to position [0, 0]
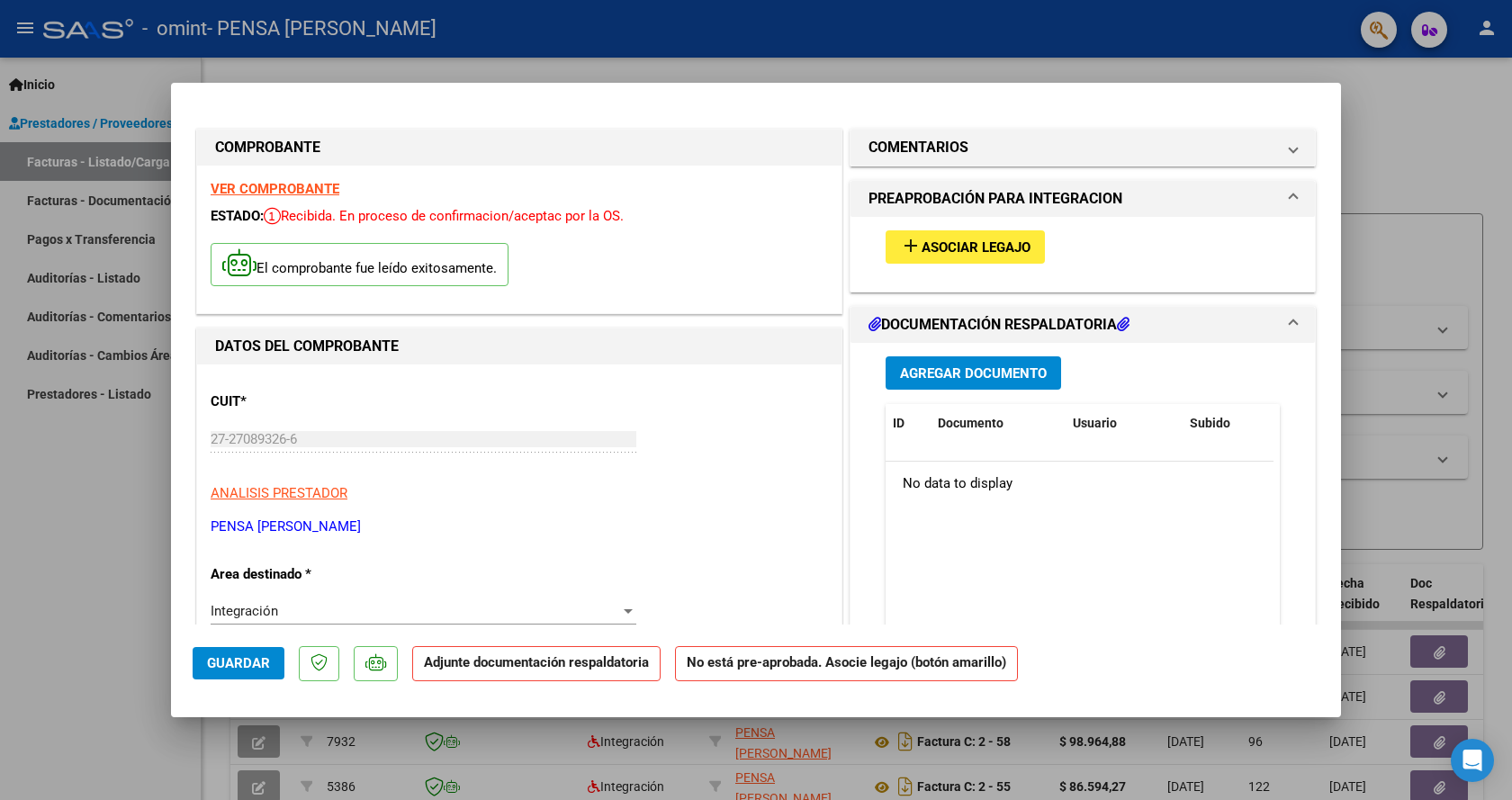
click at [985, 250] on span "Asociar Legajo" at bounding box center [975, 248] width 109 height 16
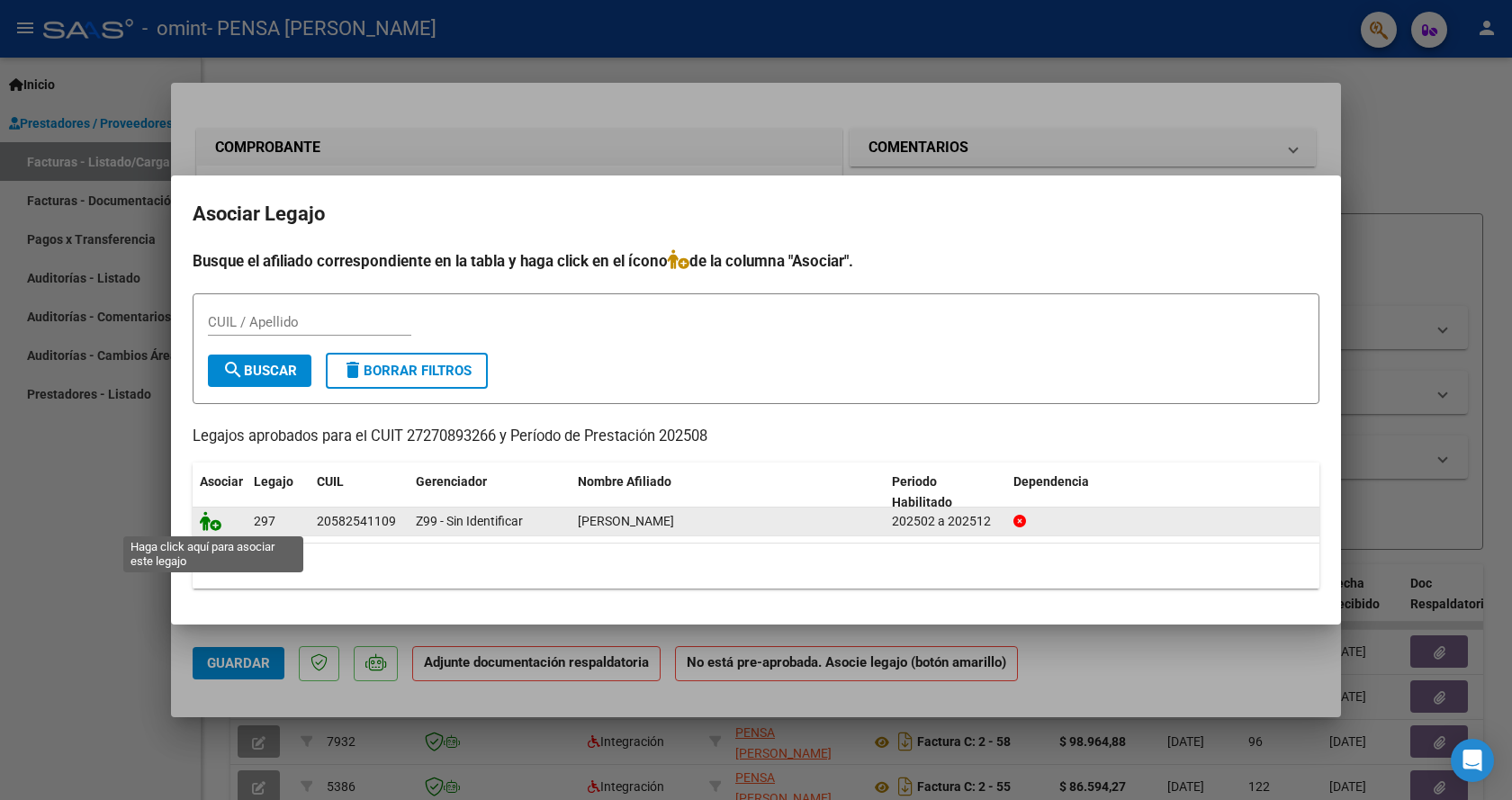
click at [214, 522] on icon at bounding box center [211, 521] width 22 height 20
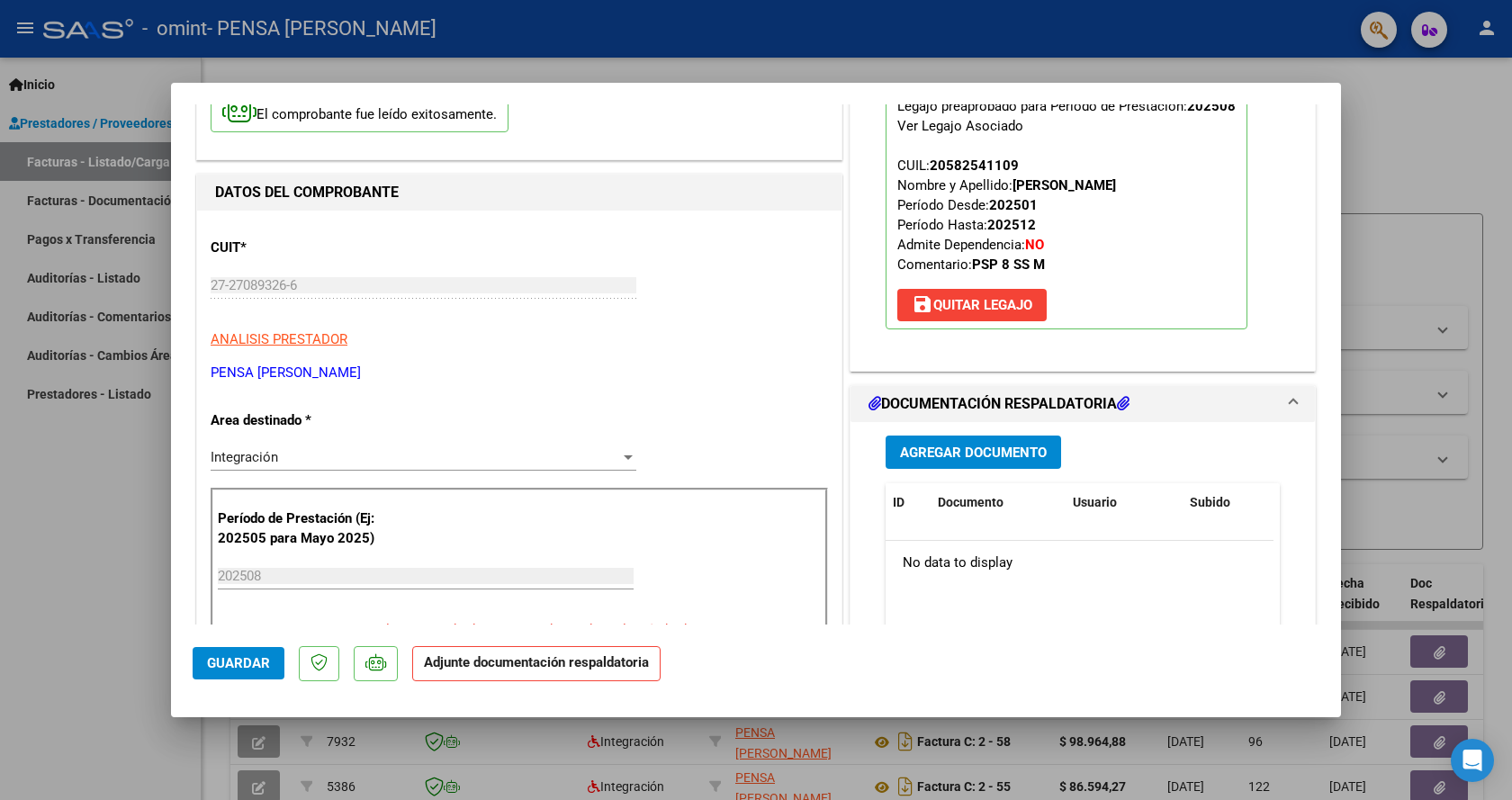
scroll to position [180, 0]
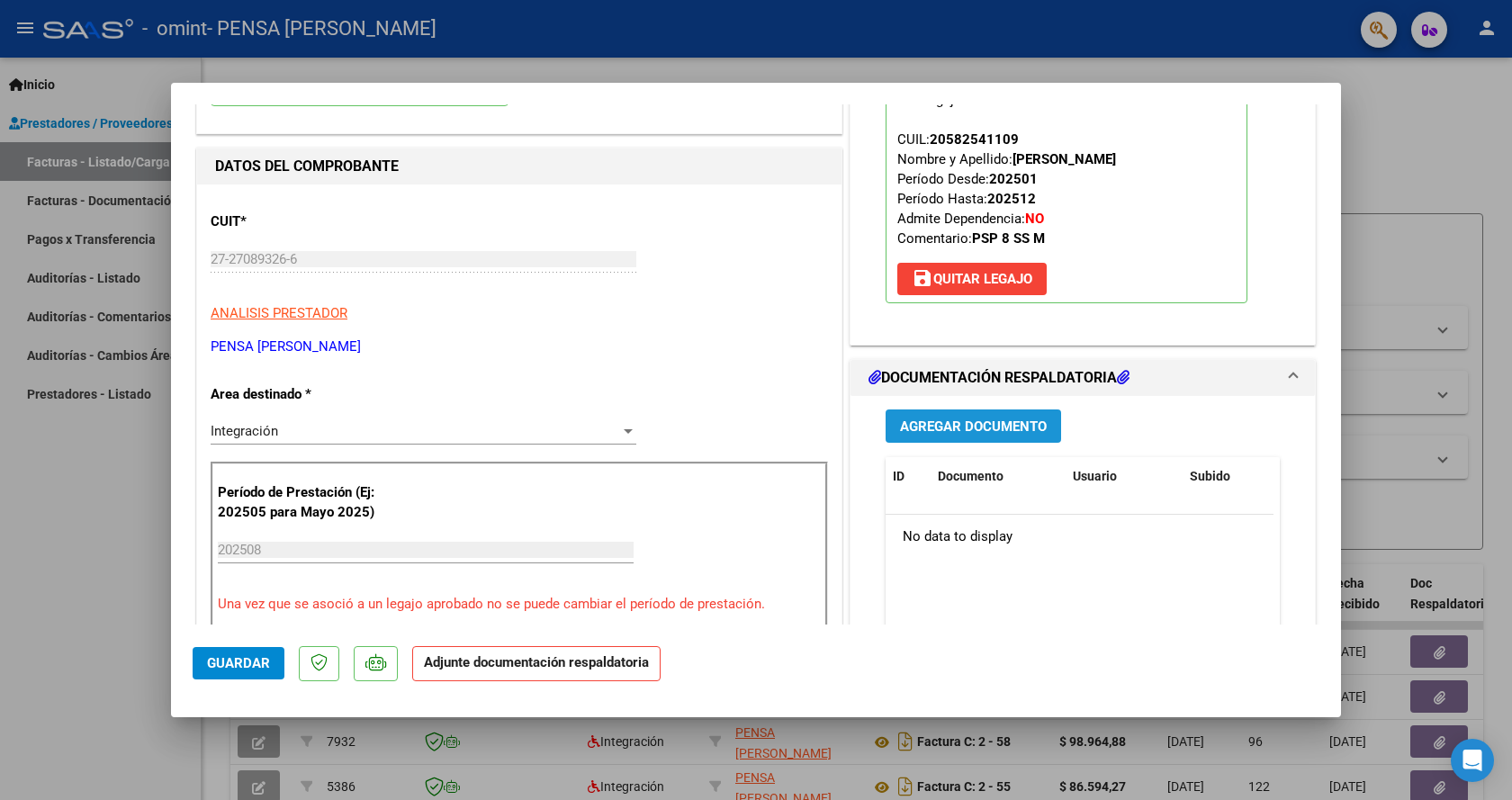
click at [989, 434] on button "Agregar Documento" at bounding box center [974, 426] width 176 height 33
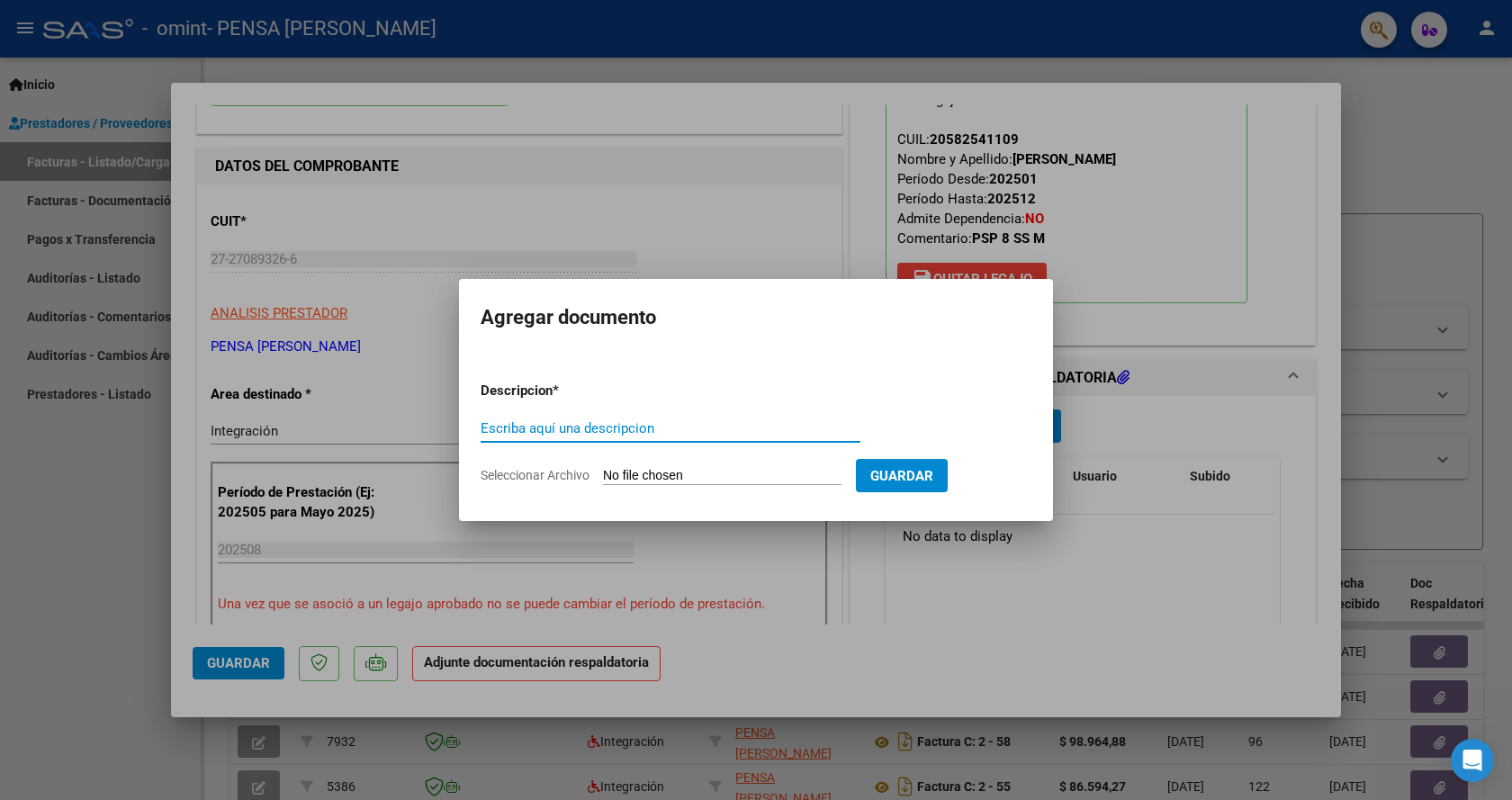
click at [554, 466] on form "Descripcion * Escriba aquí una descripcion Seleccionar Archivo Guardar" at bounding box center [756, 433] width 550 height 132
click at [552, 472] on span "Seleccionar Archivo" at bounding box center [535, 475] width 109 height 15
click at [602, 472] on input "Seleccionar Archivo" at bounding box center [721, 476] width 239 height 17
type input "C:\fakepath\[PERSON_NAME].pdf"
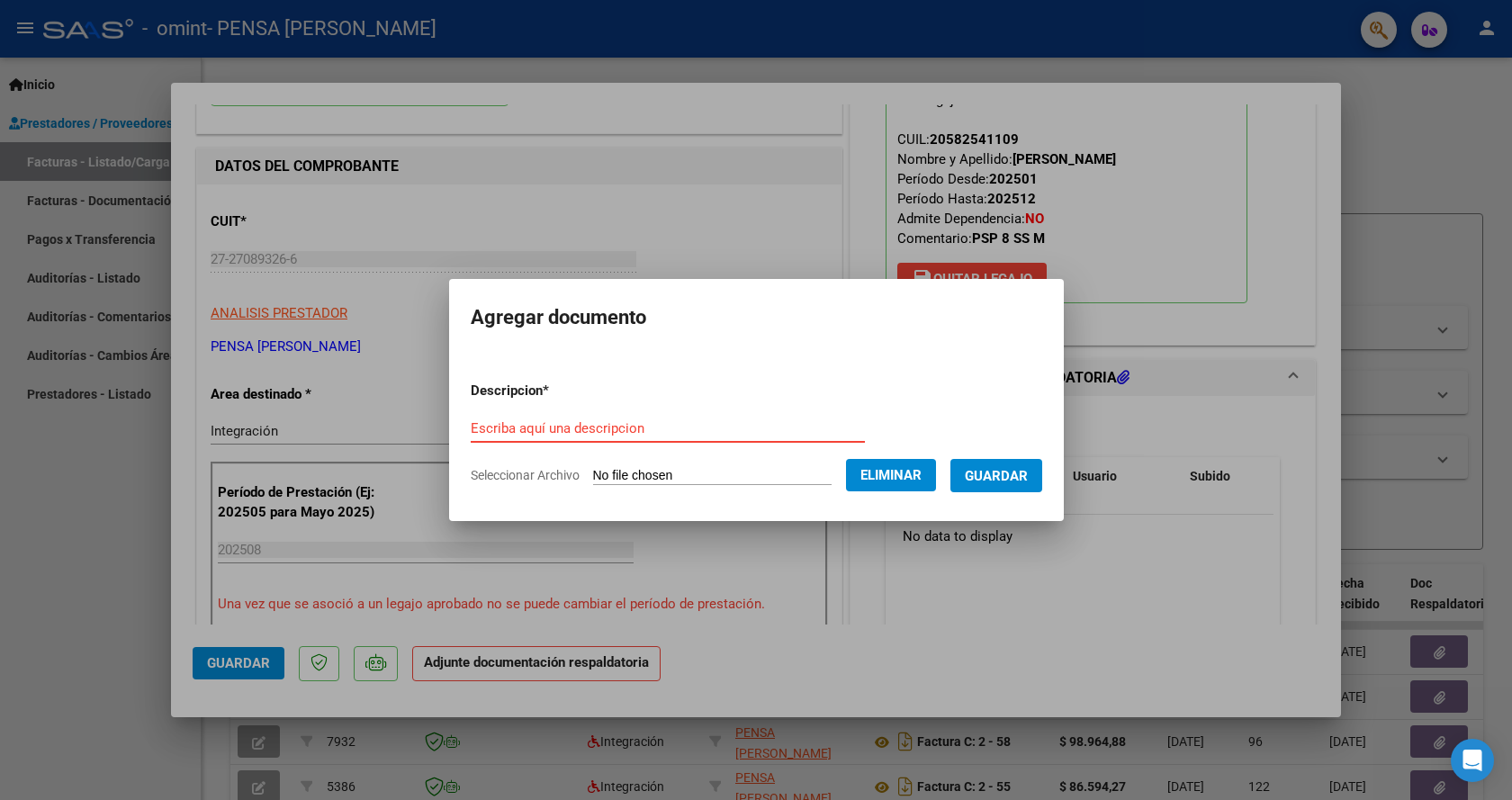
click at [549, 421] on input "Escriba aquí una descripcion" at bounding box center [667, 429] width 394 height 16
type input "Planilla asistencia agosto psicopedagogia"
click at [1006, 474] on span "Guardar" at bounding box center [996, 476] width 63 height 16
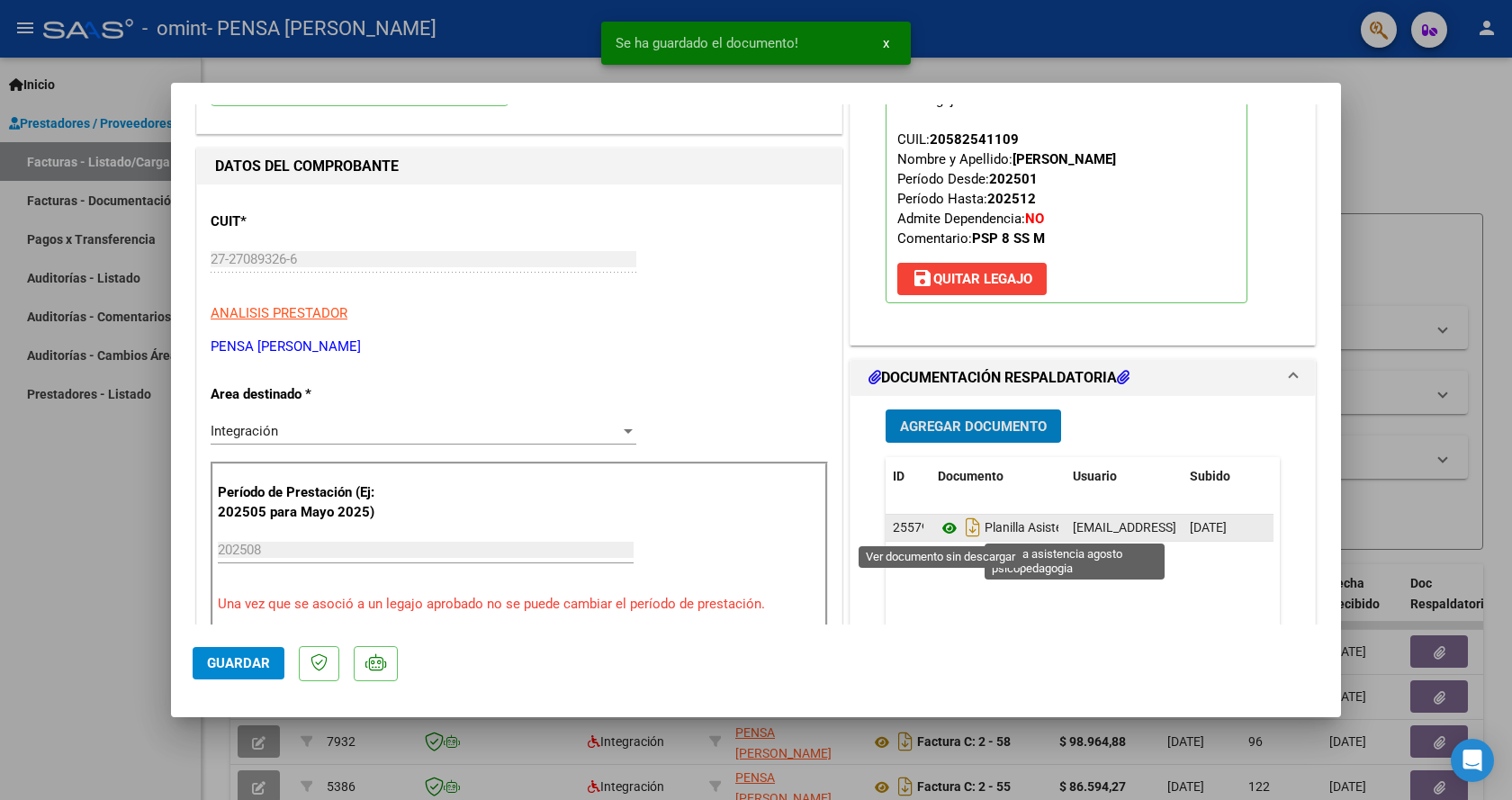
click at [938, 534] on icon at bounding box center [950, 528] width 24 height 22
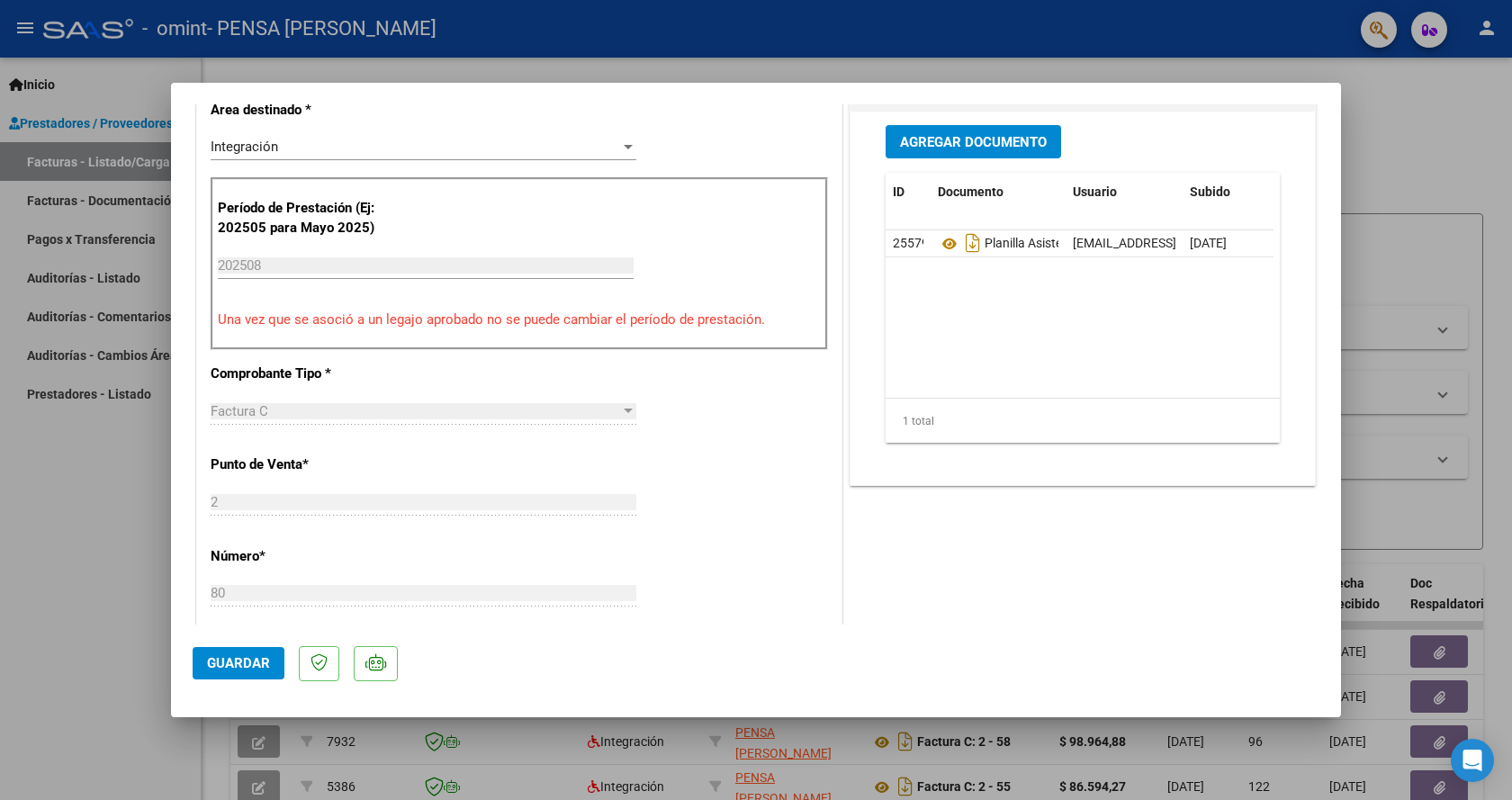
scroll to position [540, 0]
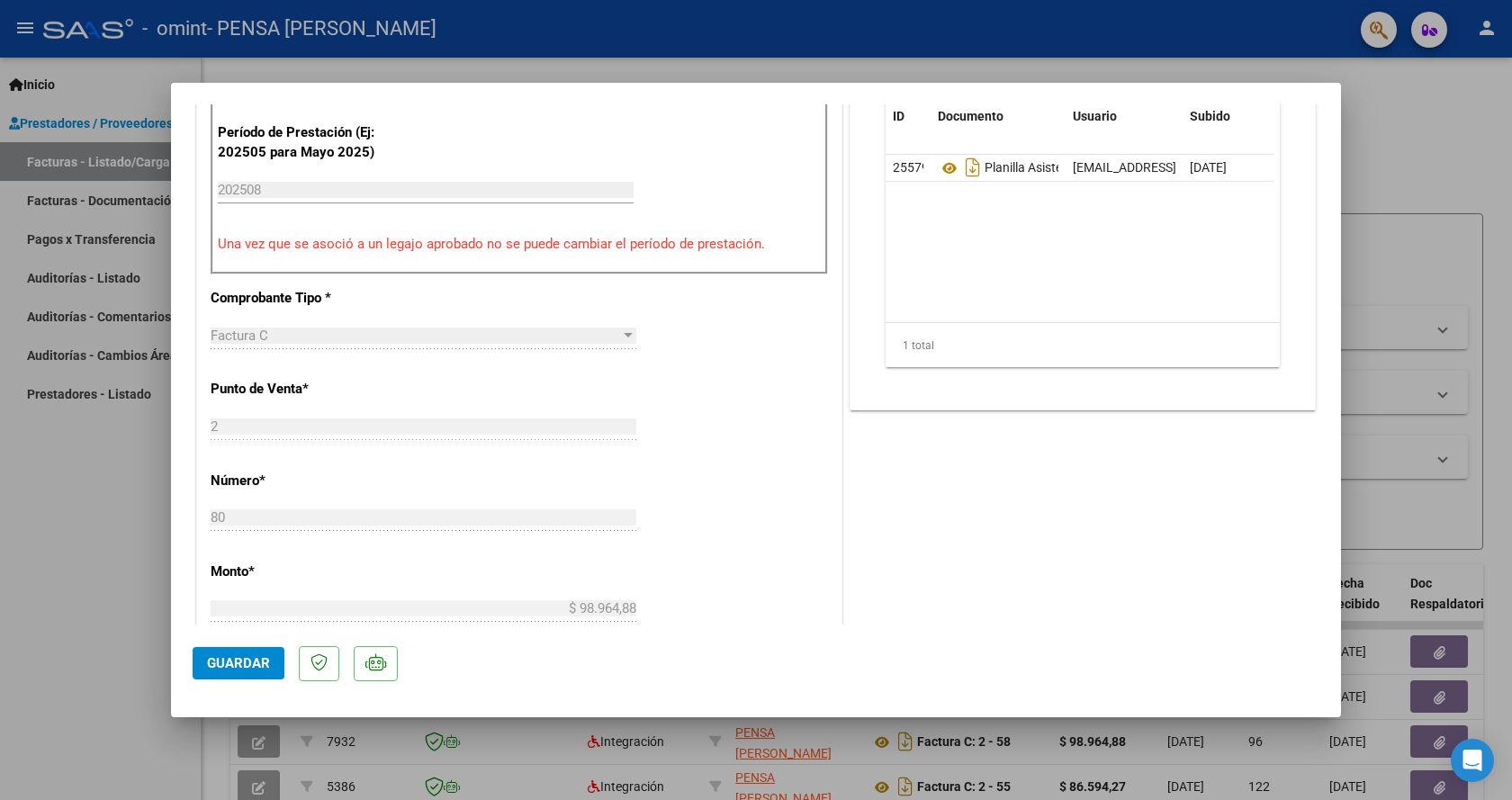
click at [239, 657] on span "Guardar" at bounding box center [238, 664] width 63 height 16
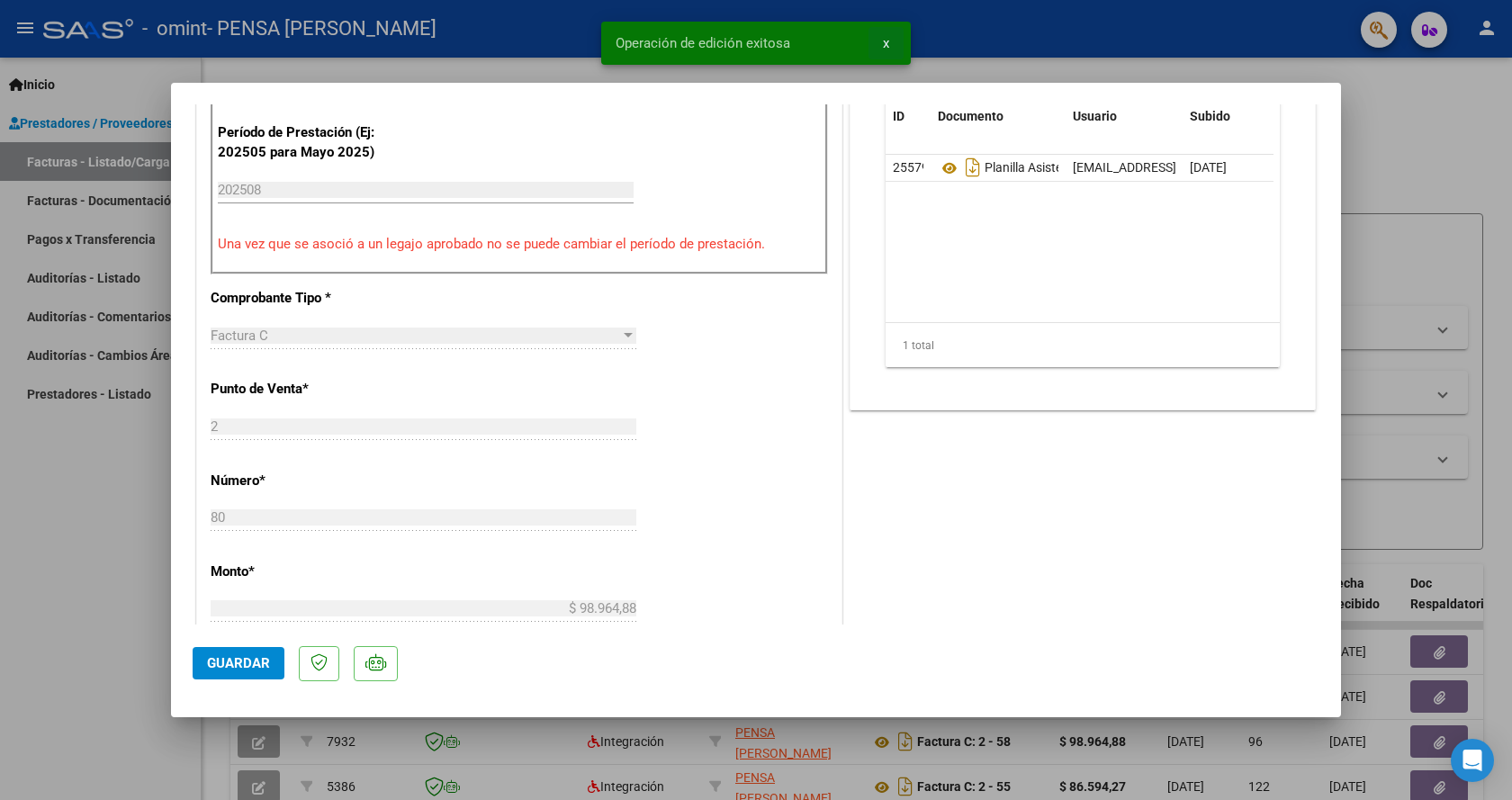
click at [885, 39] on span "x" at bounding box center [886, 43] width 6 height 16
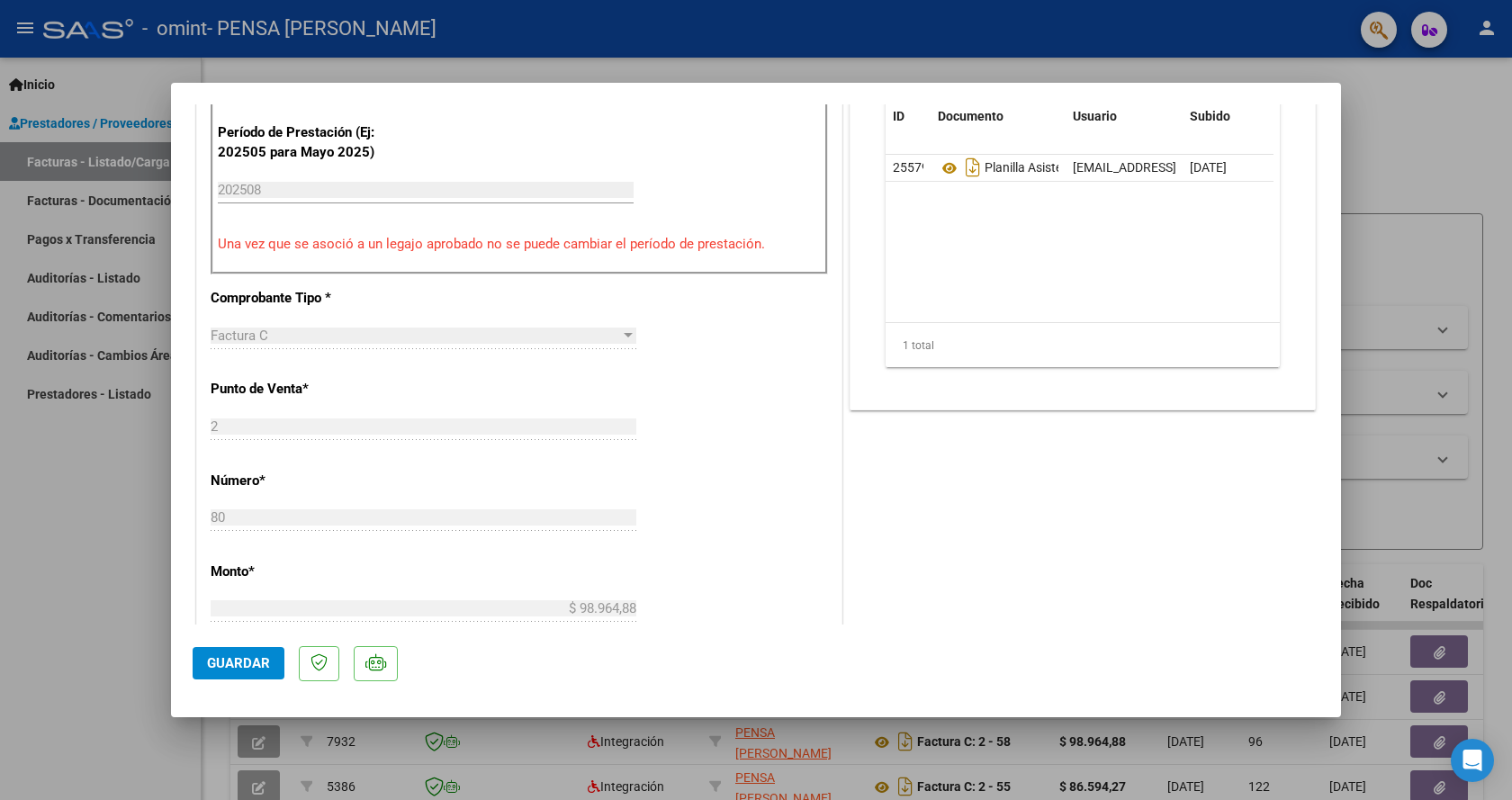
click at [135, 657] on div at bounding box center [756, 400] width 1512 height 800
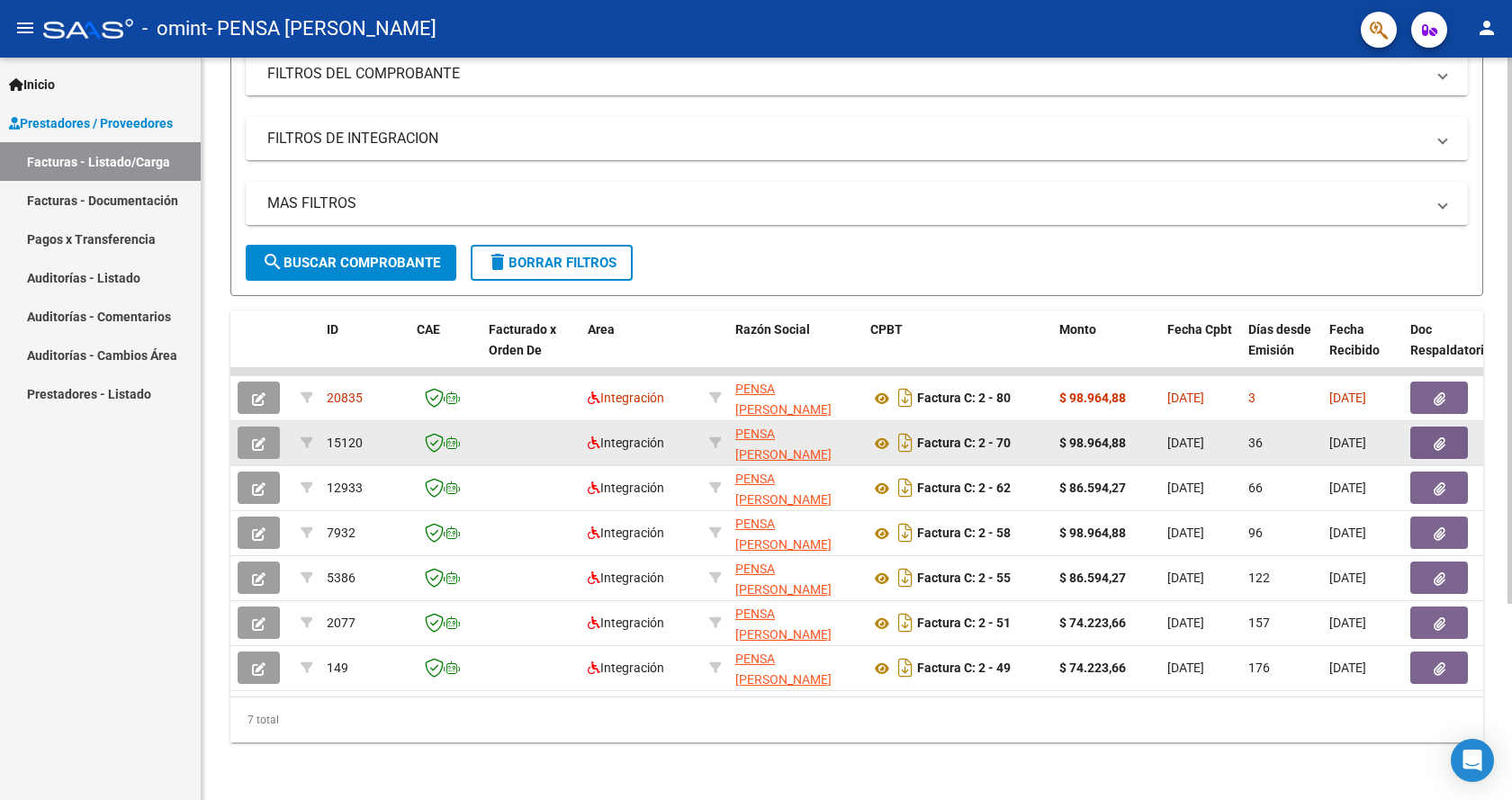
scroll to position [0, 0]
